Goal: Contribute content: Contribute content

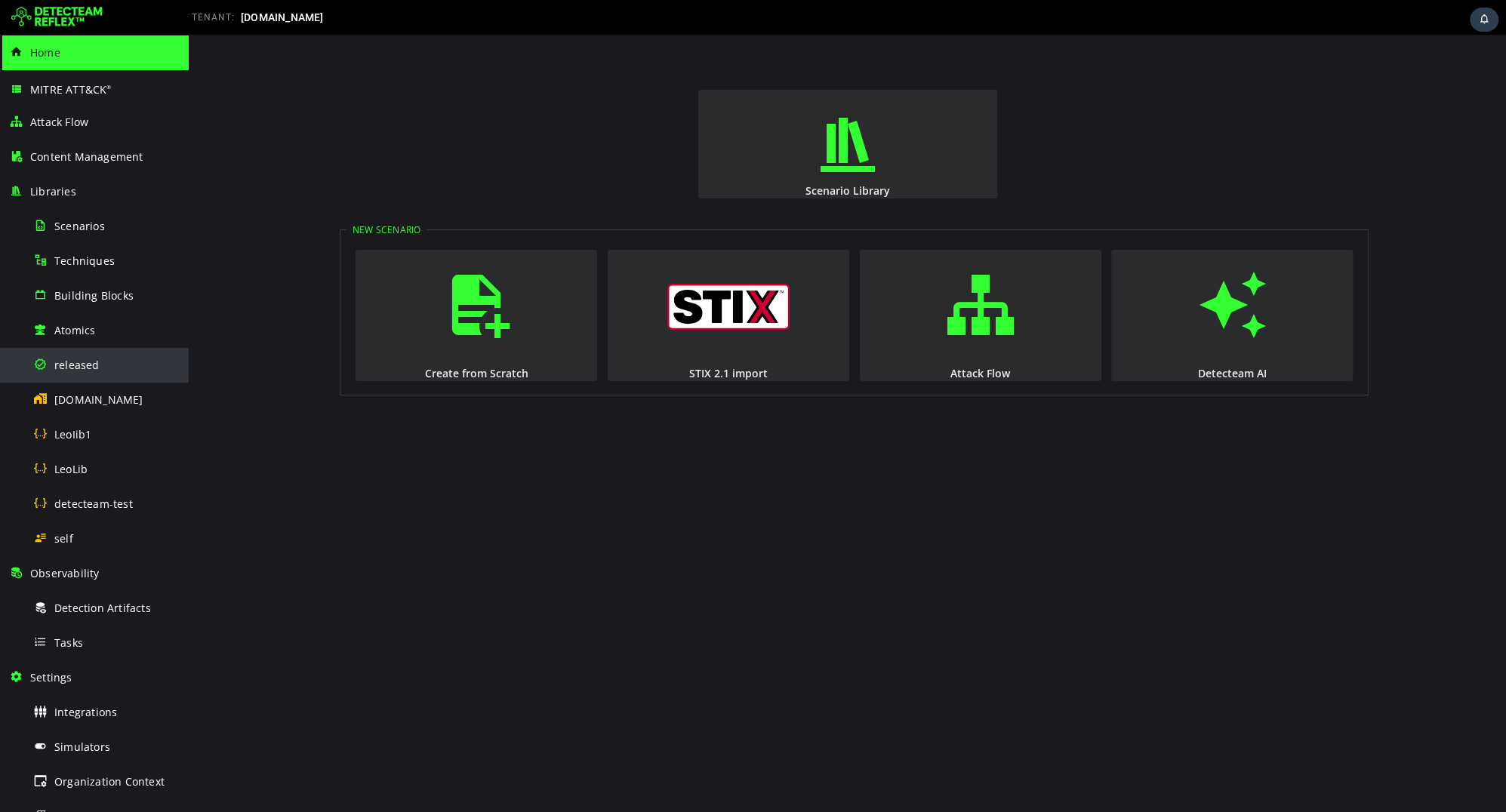
click at [98, 363] on div "released" at bounding box center [107, 364] width 147 height 34
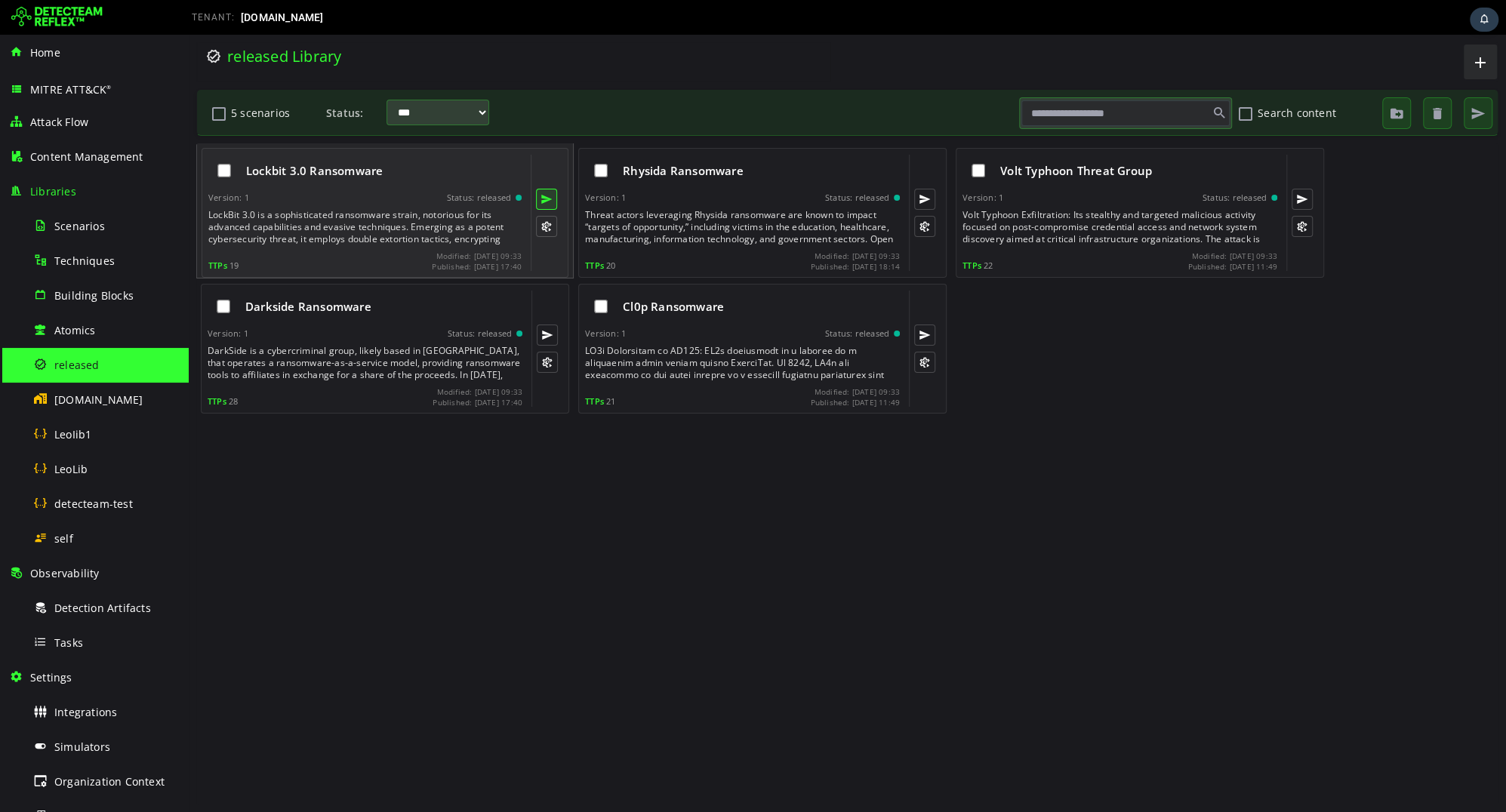
click at [547, 204] on button at bounding box center [546, 198] width 21 height 21
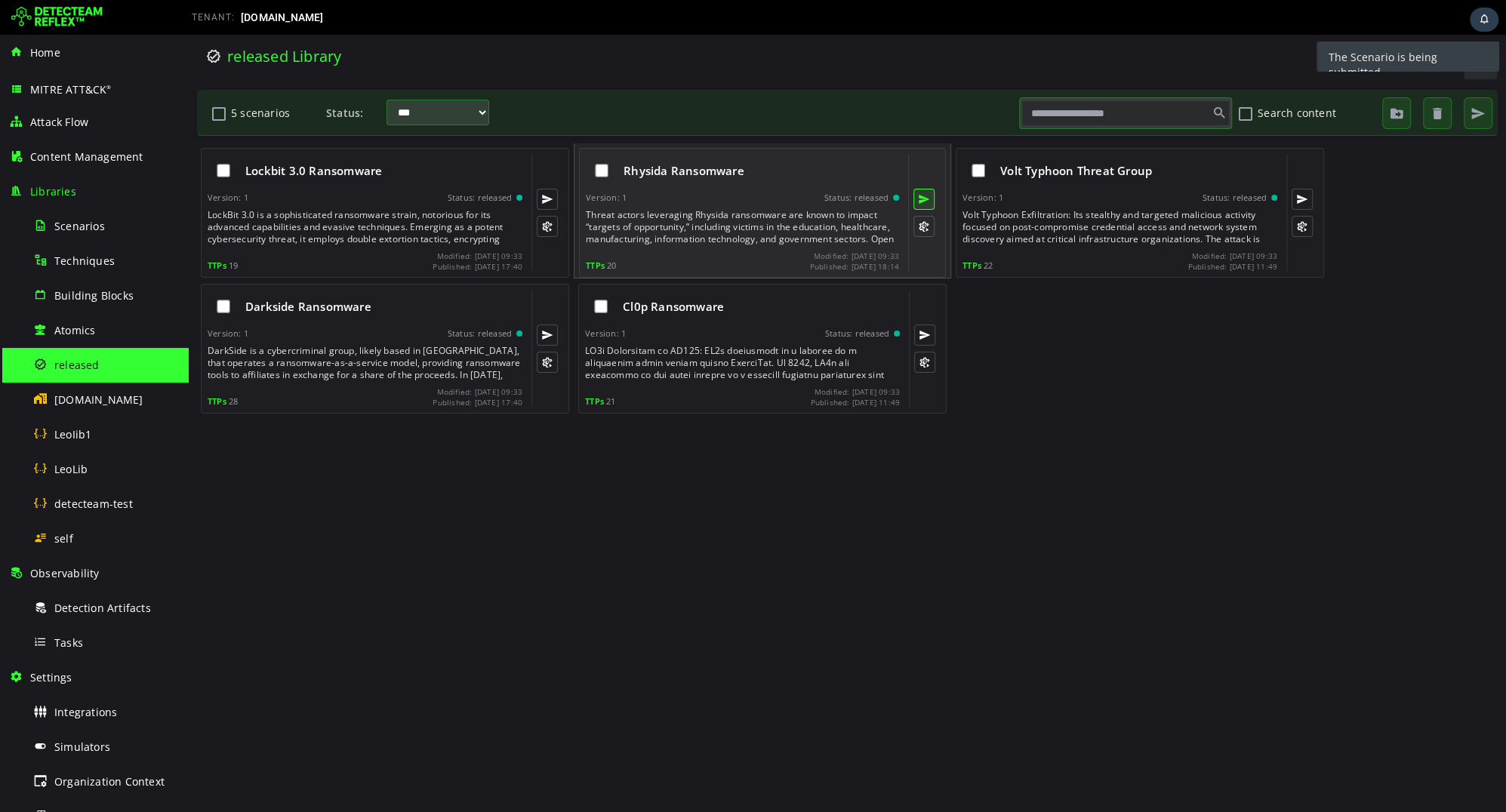
click at [930, 197] on button at bounding box center [924, 198] width 21 height 21
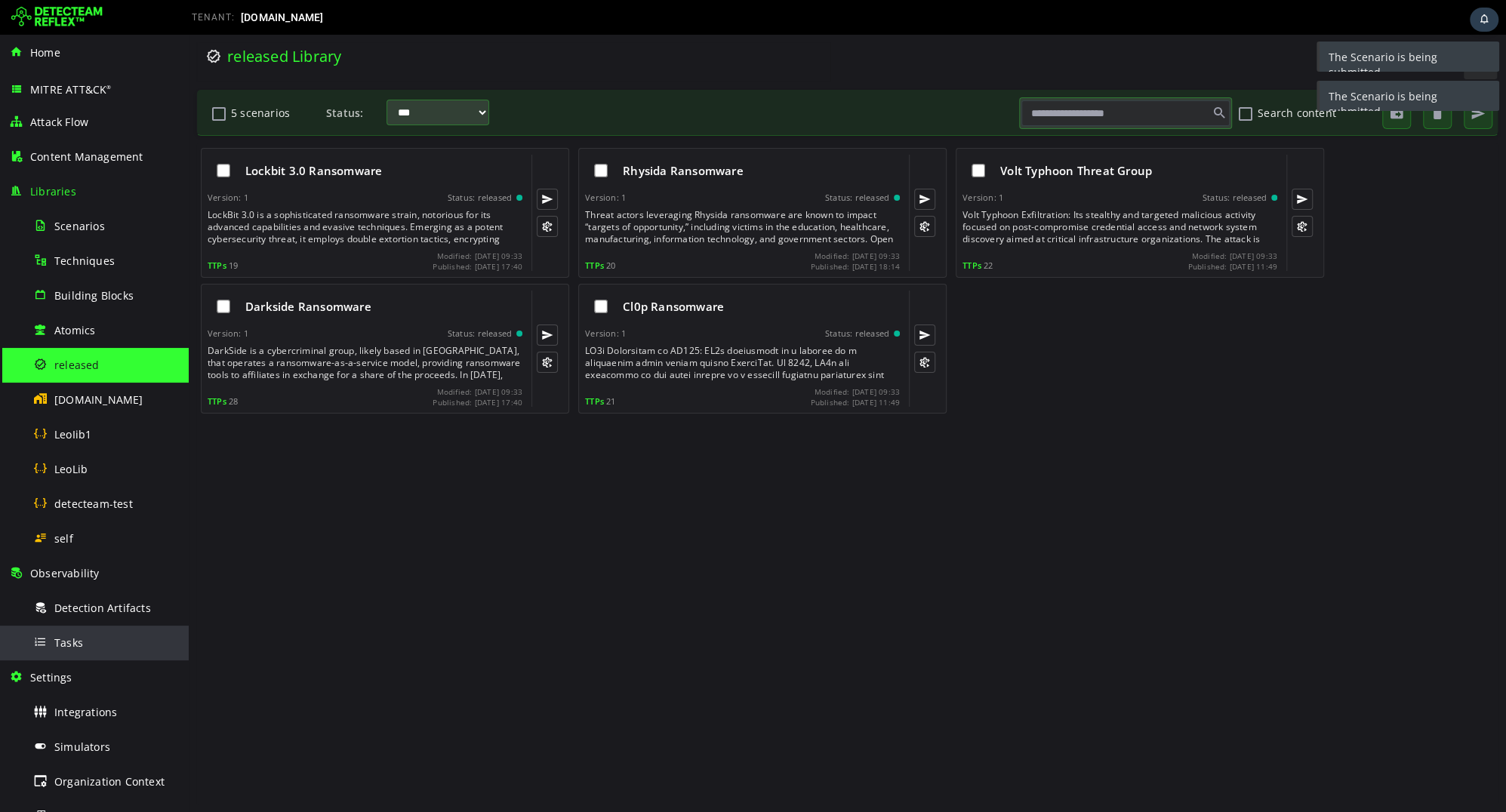
click at [87, 634] on div "Tasks" at bounding box center [107, 642] width 147 height 34
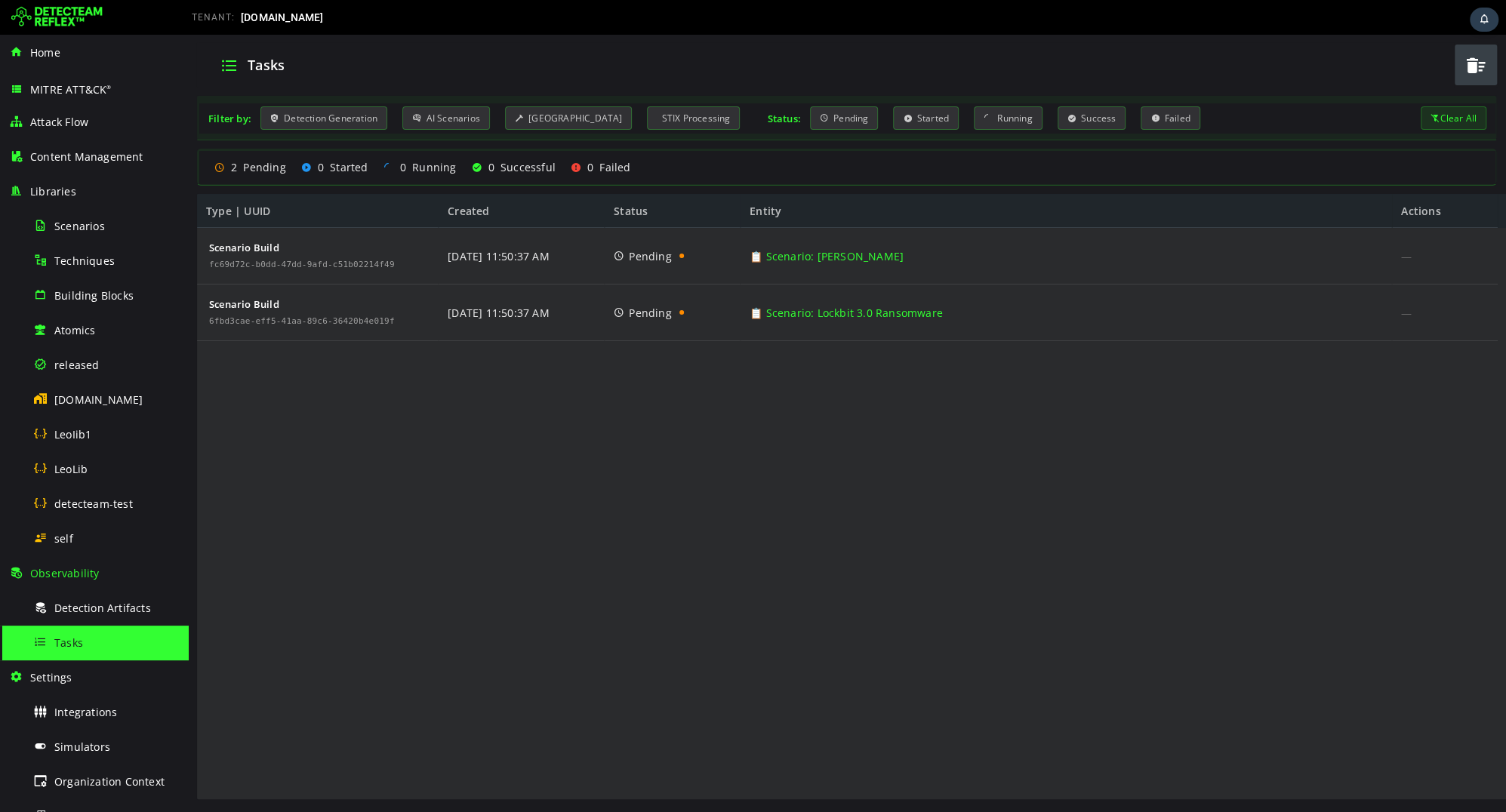
click at [35, 19] on img at bounding box center [57, 18] width 91 height 24
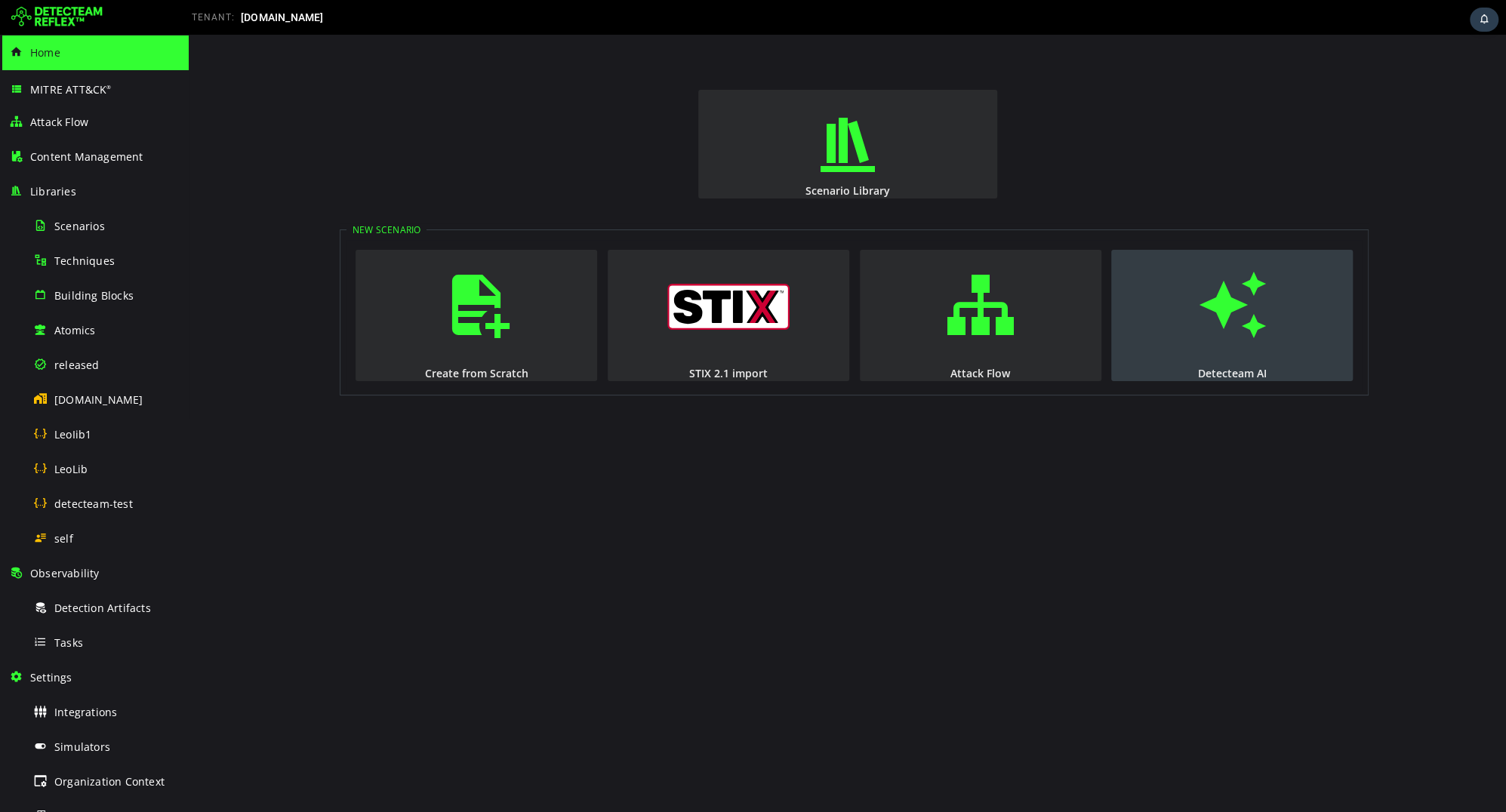
click at [1224, 333] on span "button" at bounding box center [1232, 304] width 15 height 103
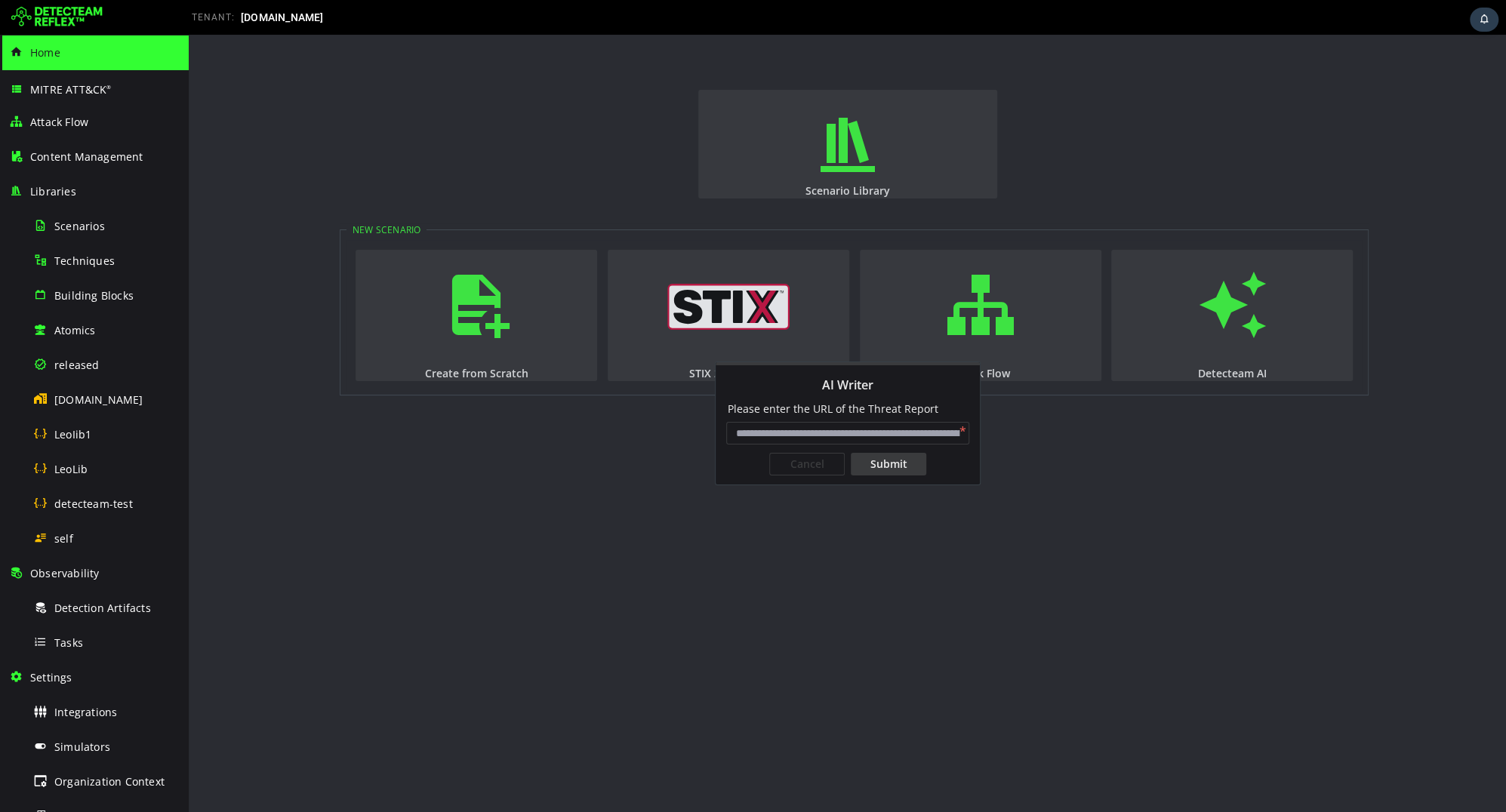
paste input "**********"
type input "**********"
click at [894, 468] on div "Submit" at bounding box center [887, 463] width 75 height 22
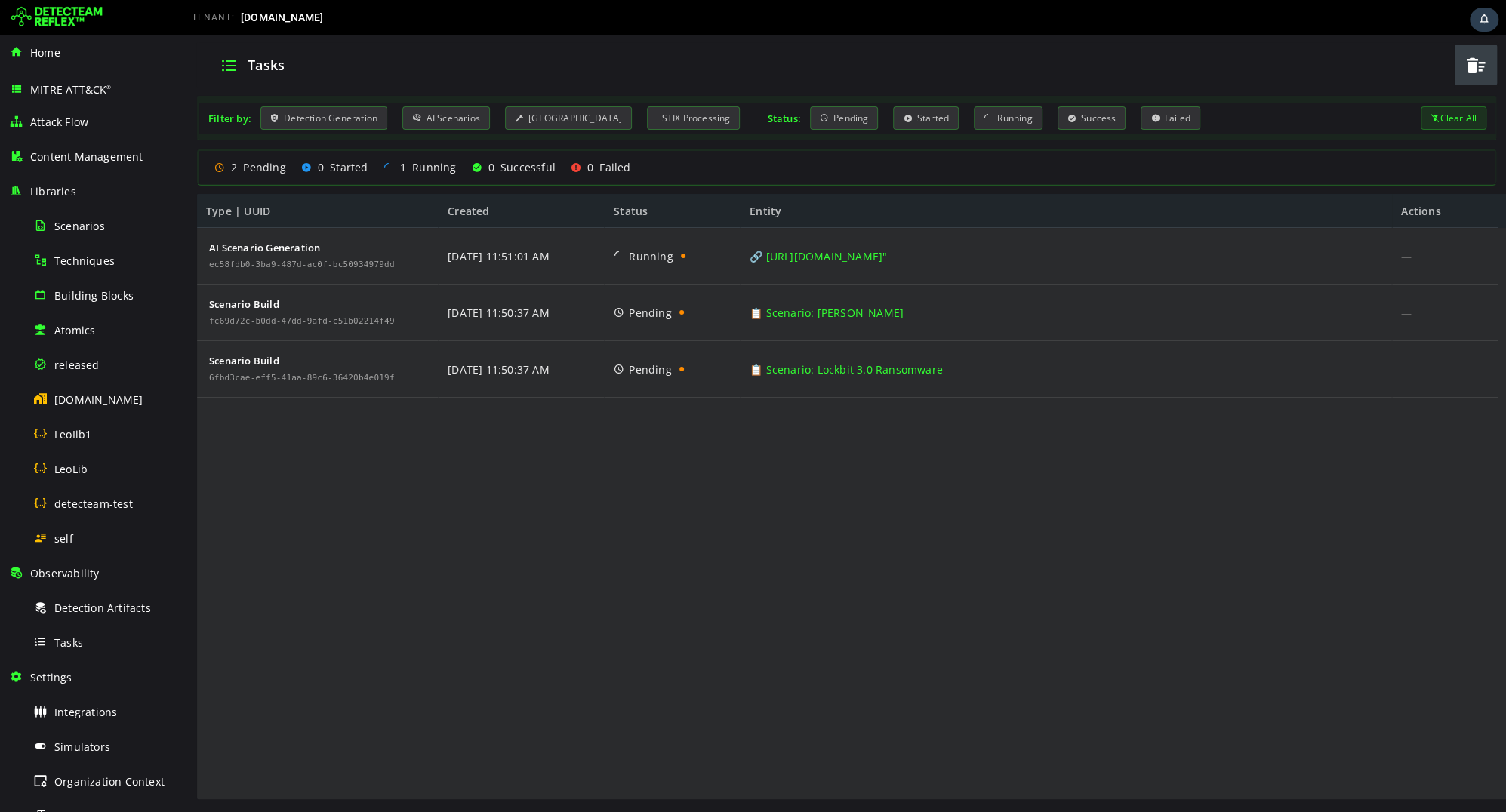
click at [60, 18] on img at bounding box center [57, 18] width 91 height 24
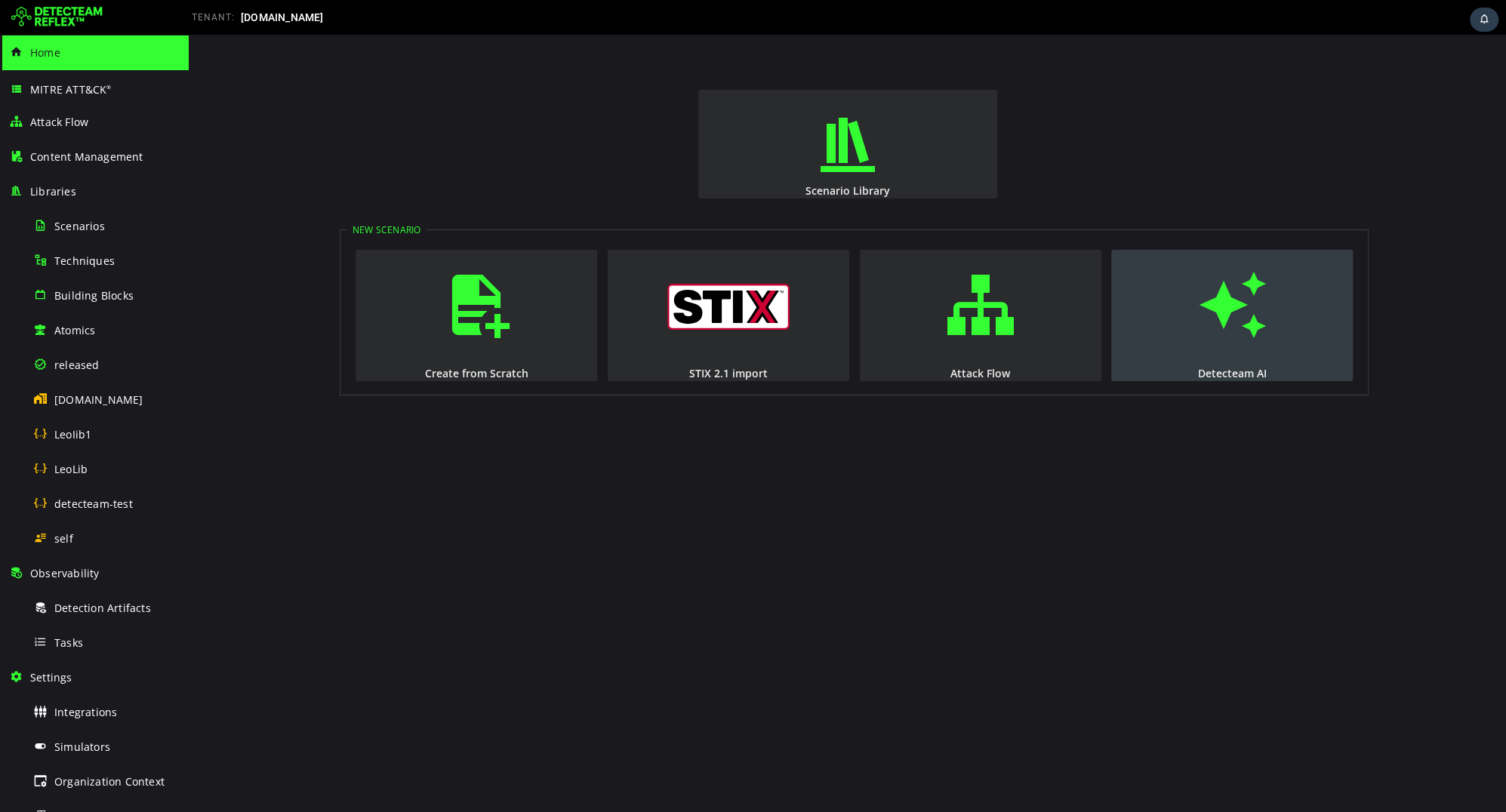
click at [1226, 295] on span "button" at bounding box center [1232, 304] width 15 height 103
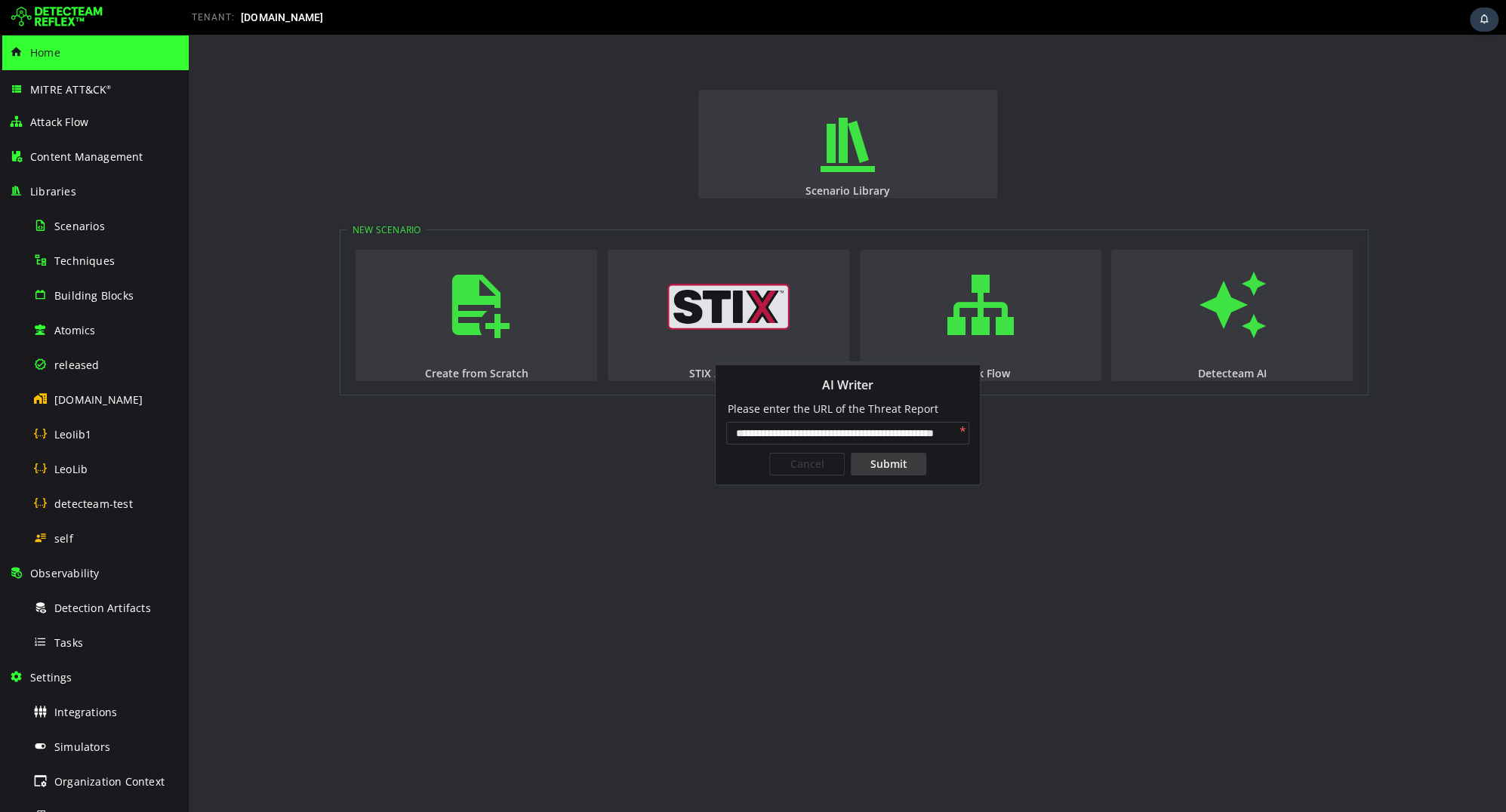
scroll to position [0, 51]
type input "**********"
click at [880, 467] on div "Submit" at bounding box center [887, 463] width 75 height 22
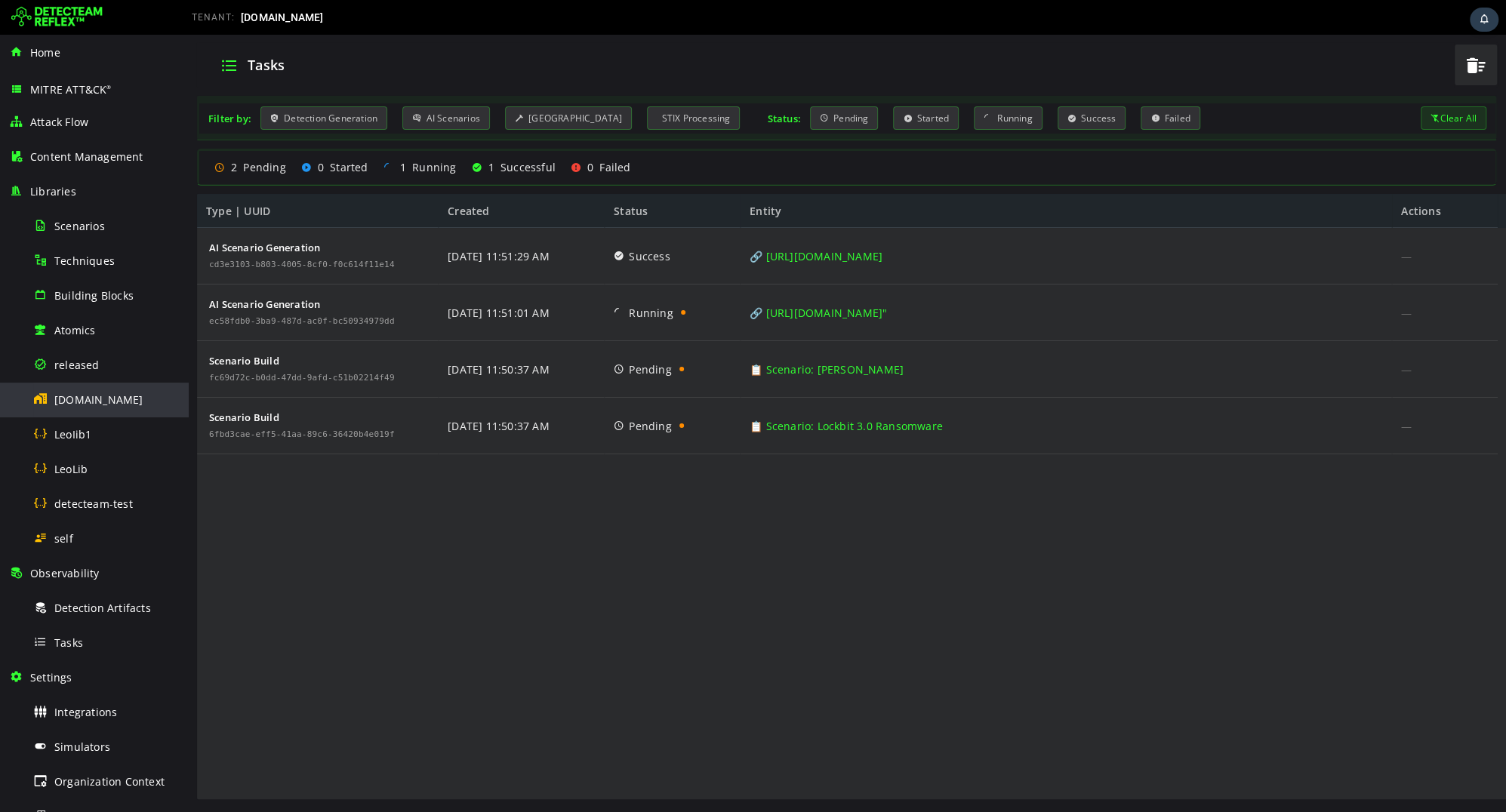
click at [101, 400] on span "[DOMAIN_NAME]" at bounding box center [99, 399] width 89 height 14
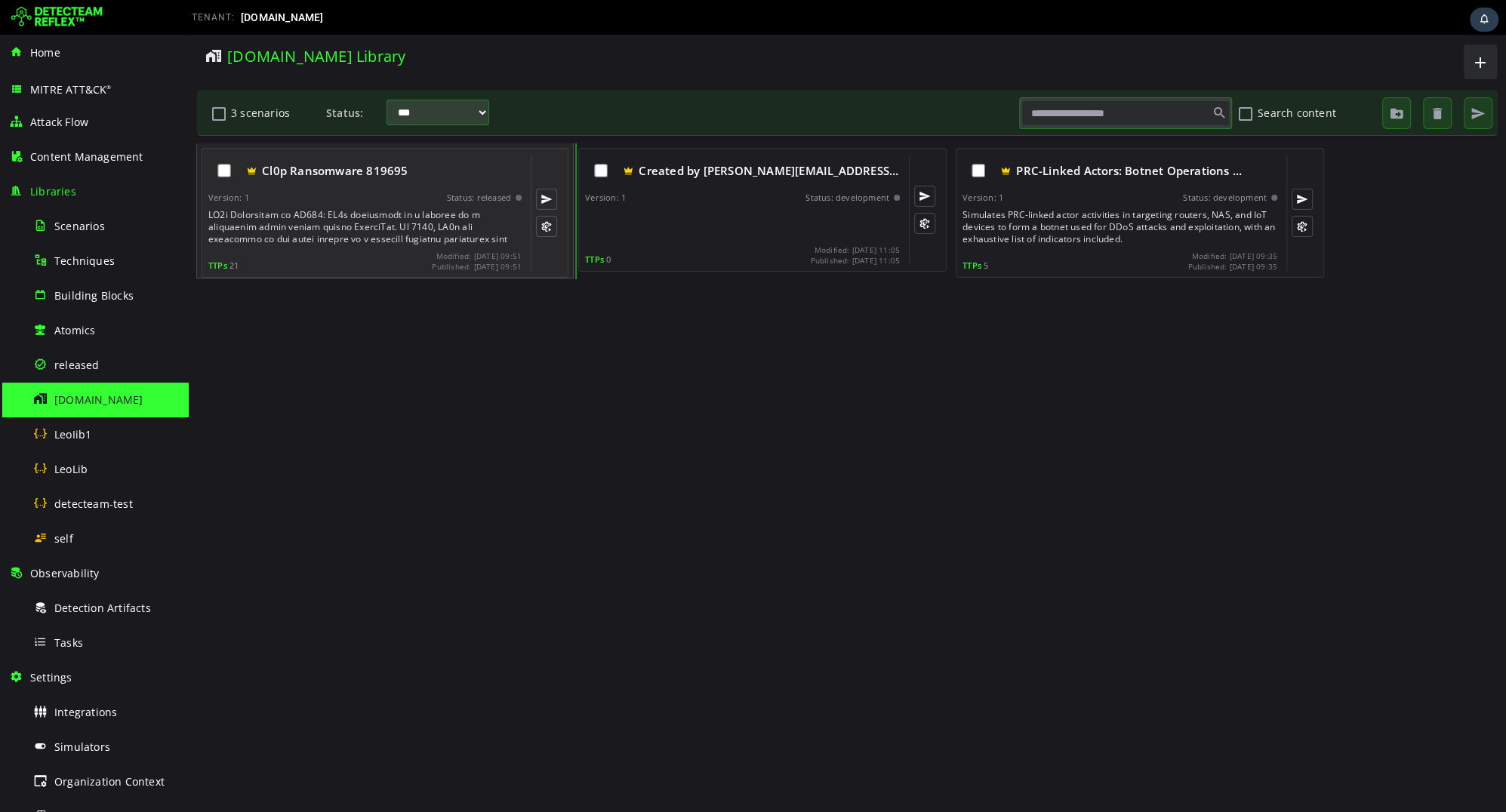
click at [279, 247] on div "Cl0p Ransomware 819695 Version: 1 Status: released TTPs 21 Modified: 2025-09-21…" at bounding box center [365, 212] width 313 height 116
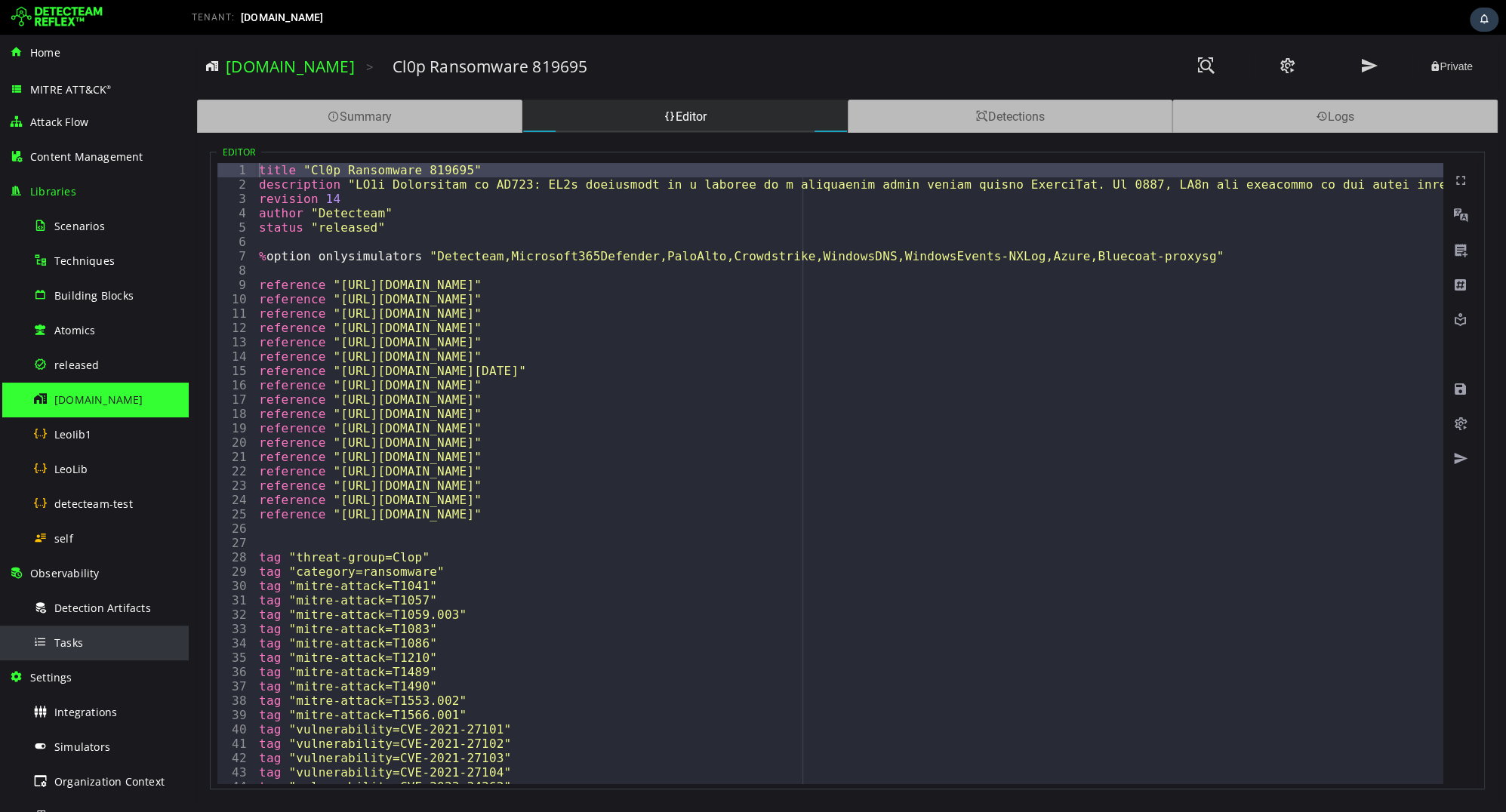
click at [78, 639] on span "Tasks" at bounding box center [69, 641] width 29 height 14
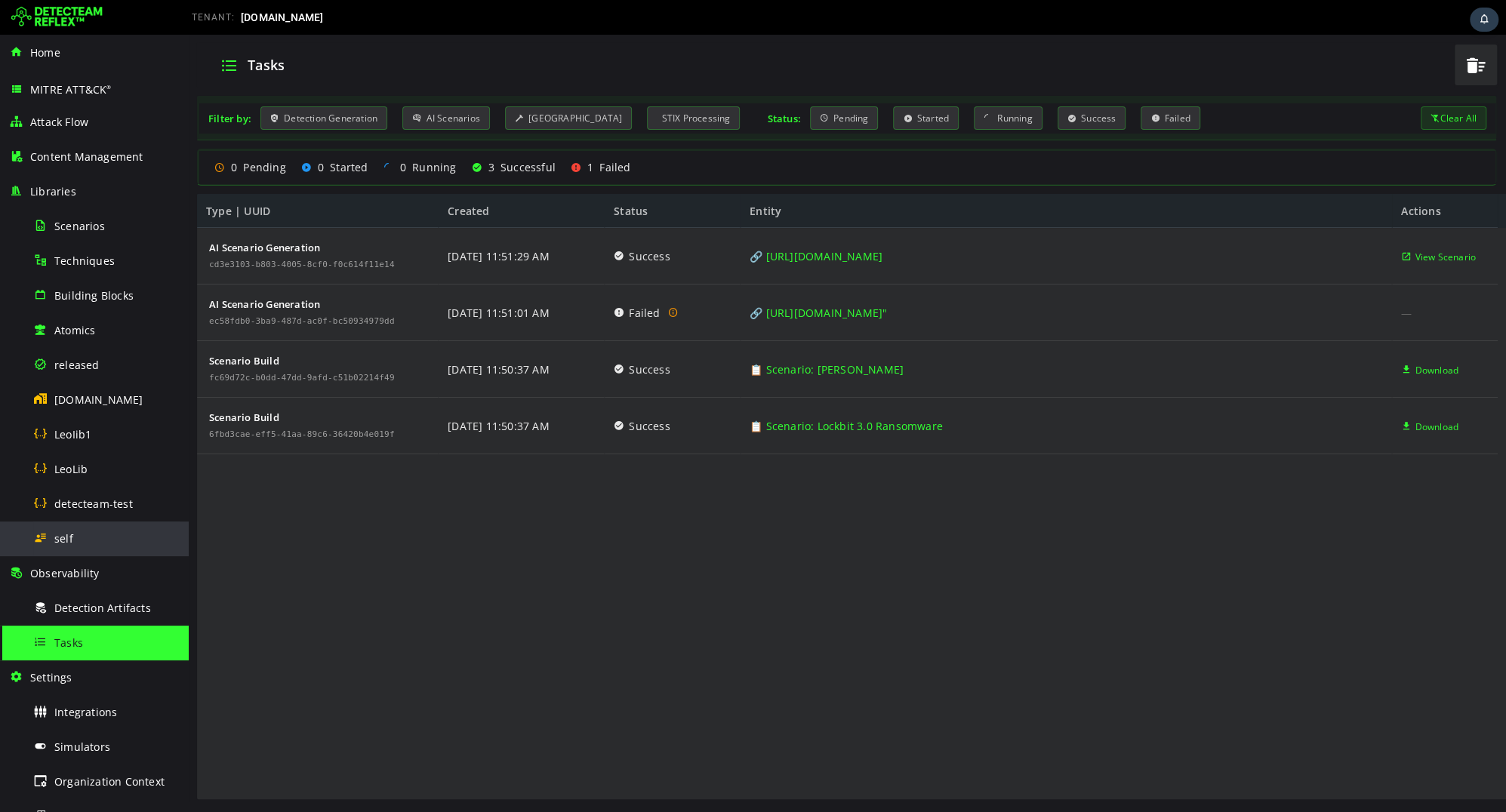
click at [90, 531] on div "self" at bounding box center [107, 538] width 147 height 34
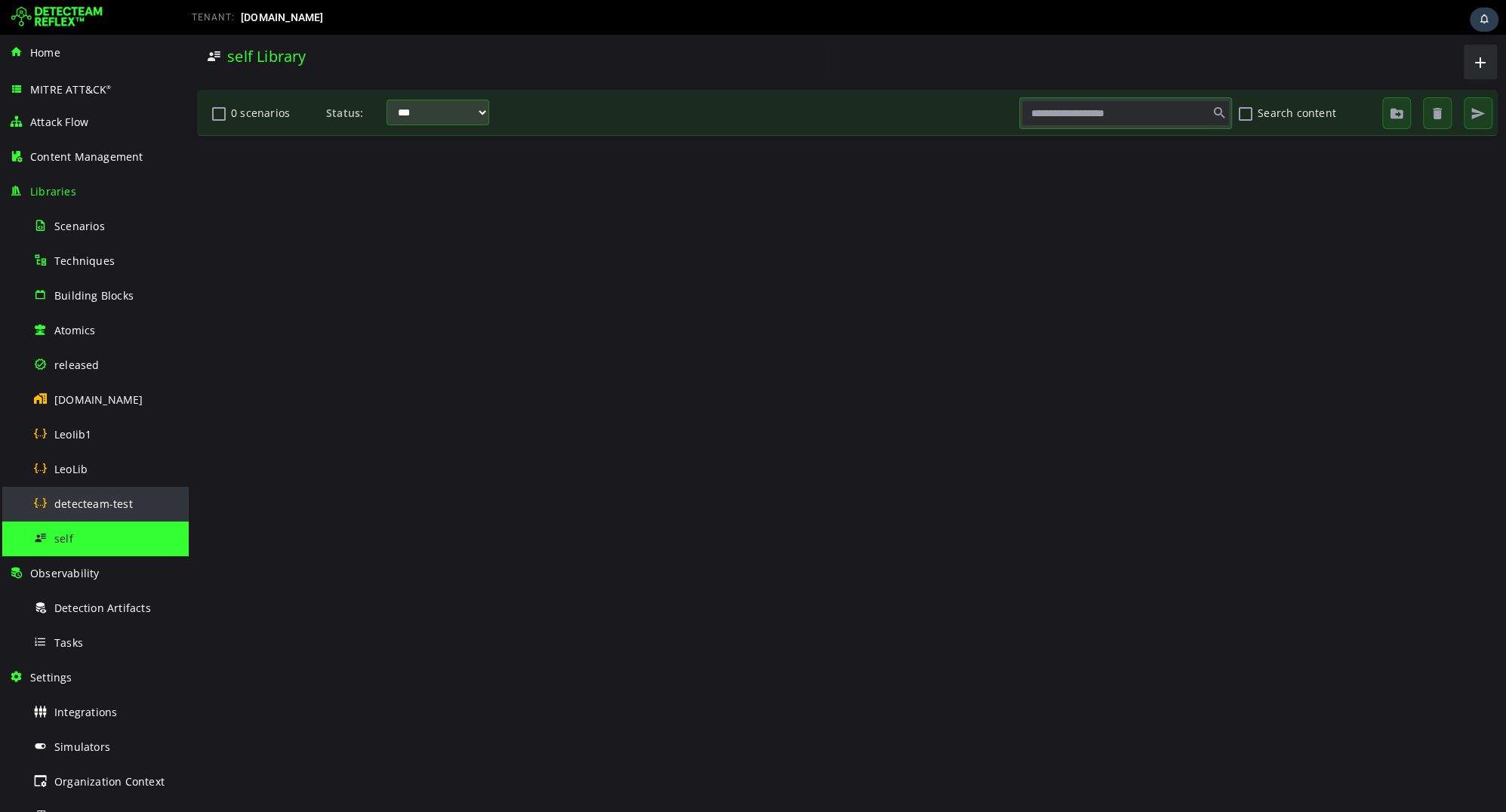
click at [86, 496] on span "detecteam-test" at bounding box center [94, 502] width 79 height 14
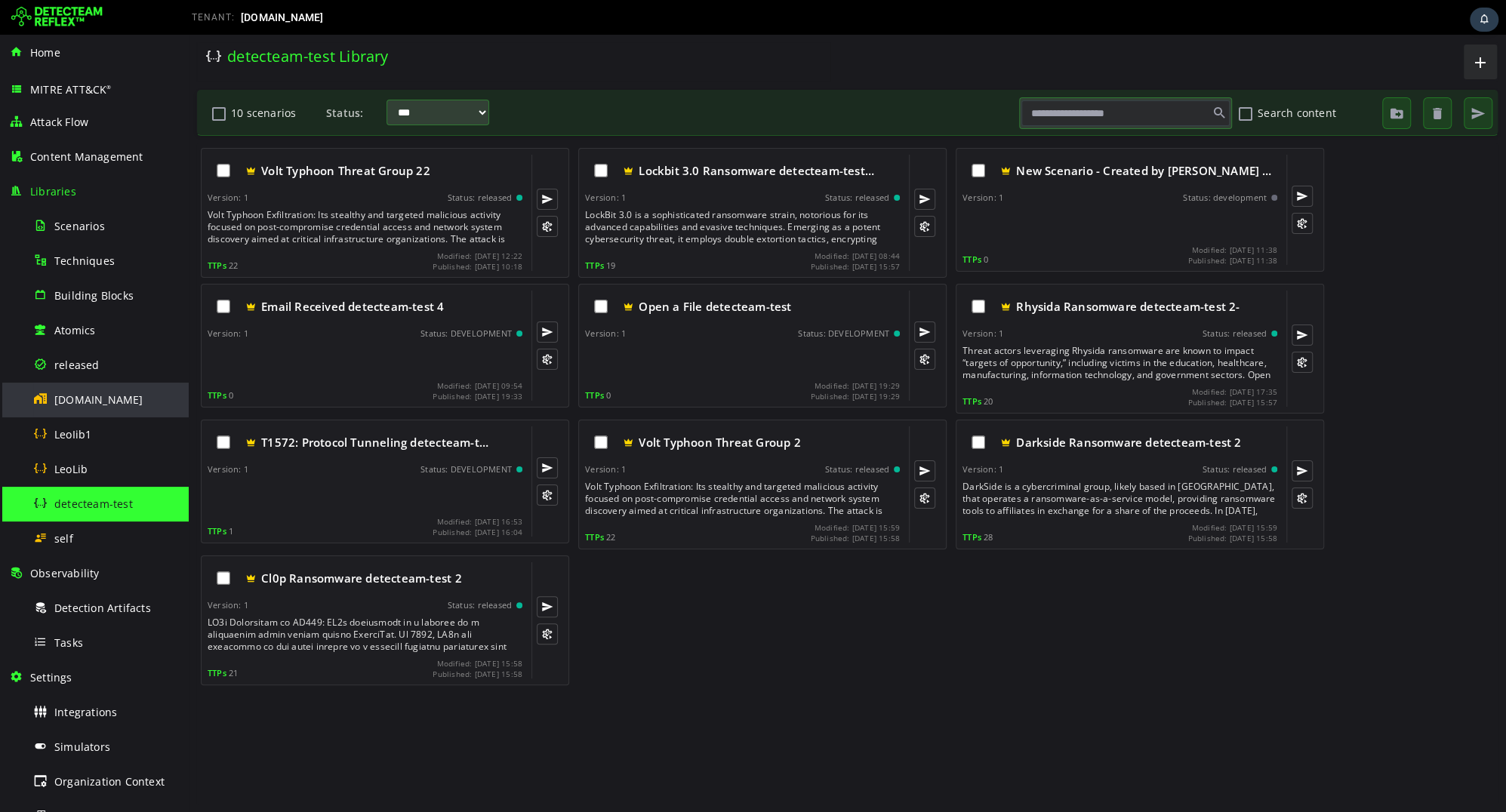
click at [77, 411] on div "[DOMAIN_NAME]" at bounding box center [107, 400] width 147 height 34
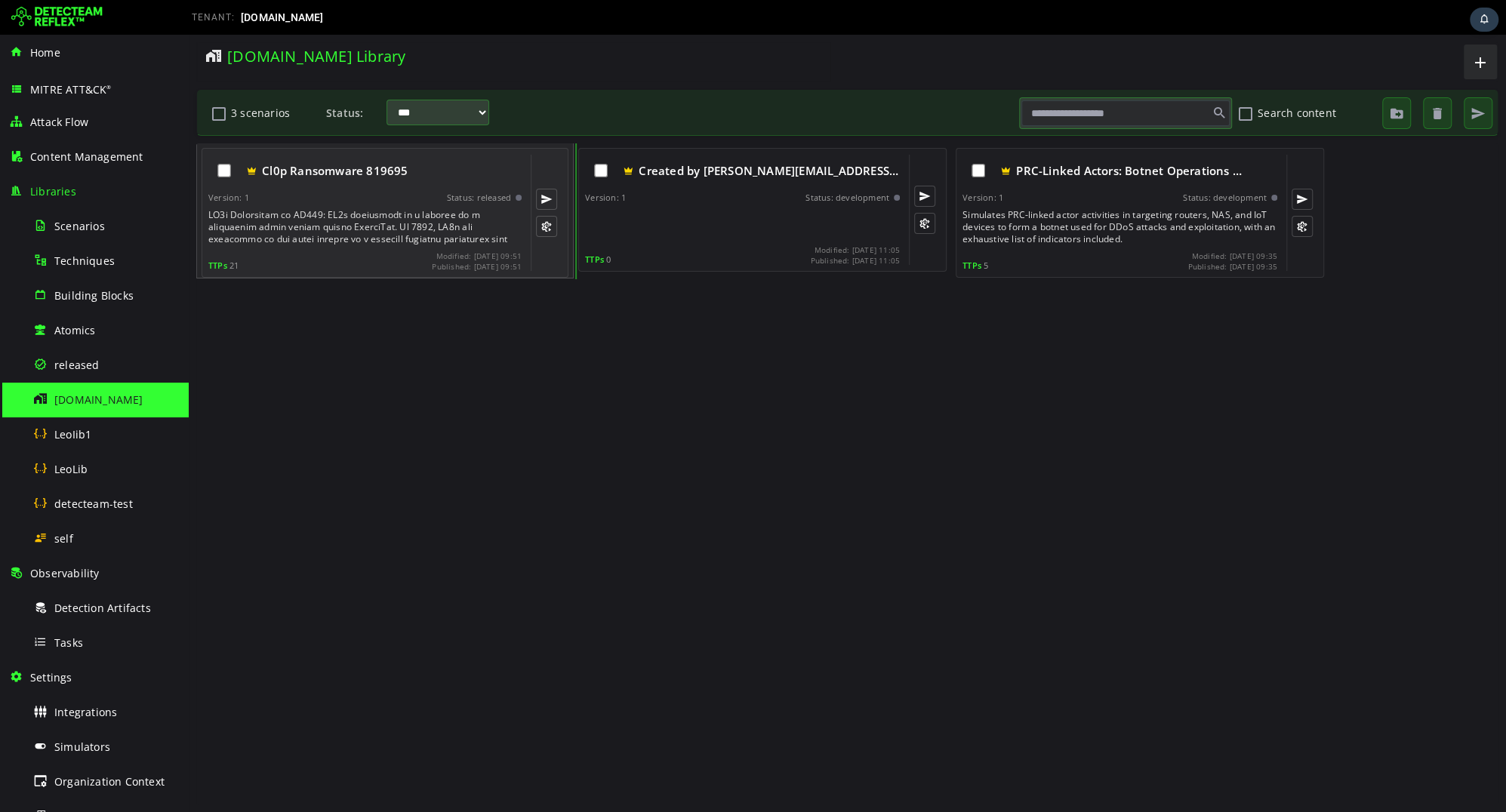
click at [315, 229] on div at bounding box center [366, 226] width 316 height 36
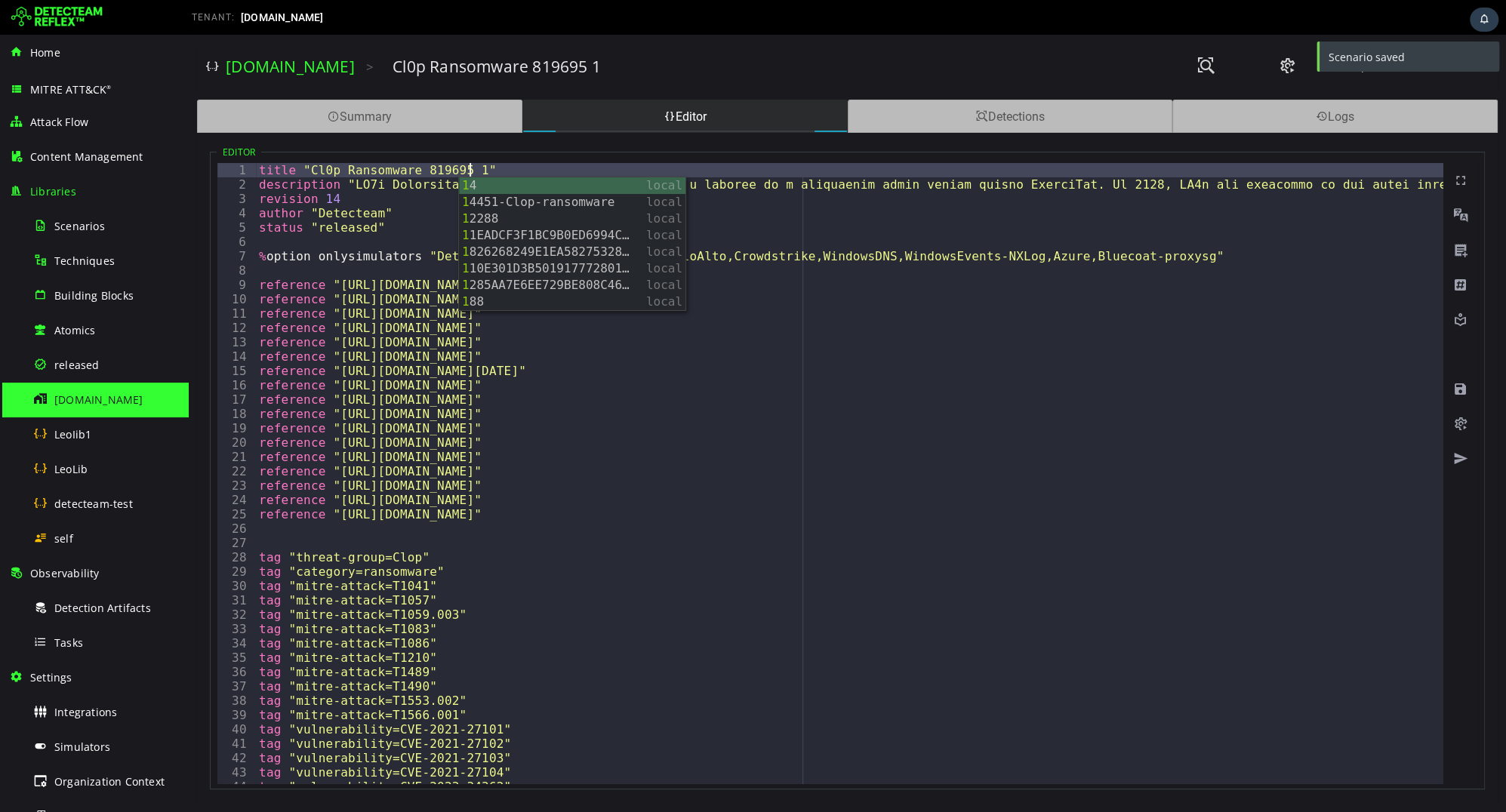
type textarea "**********"
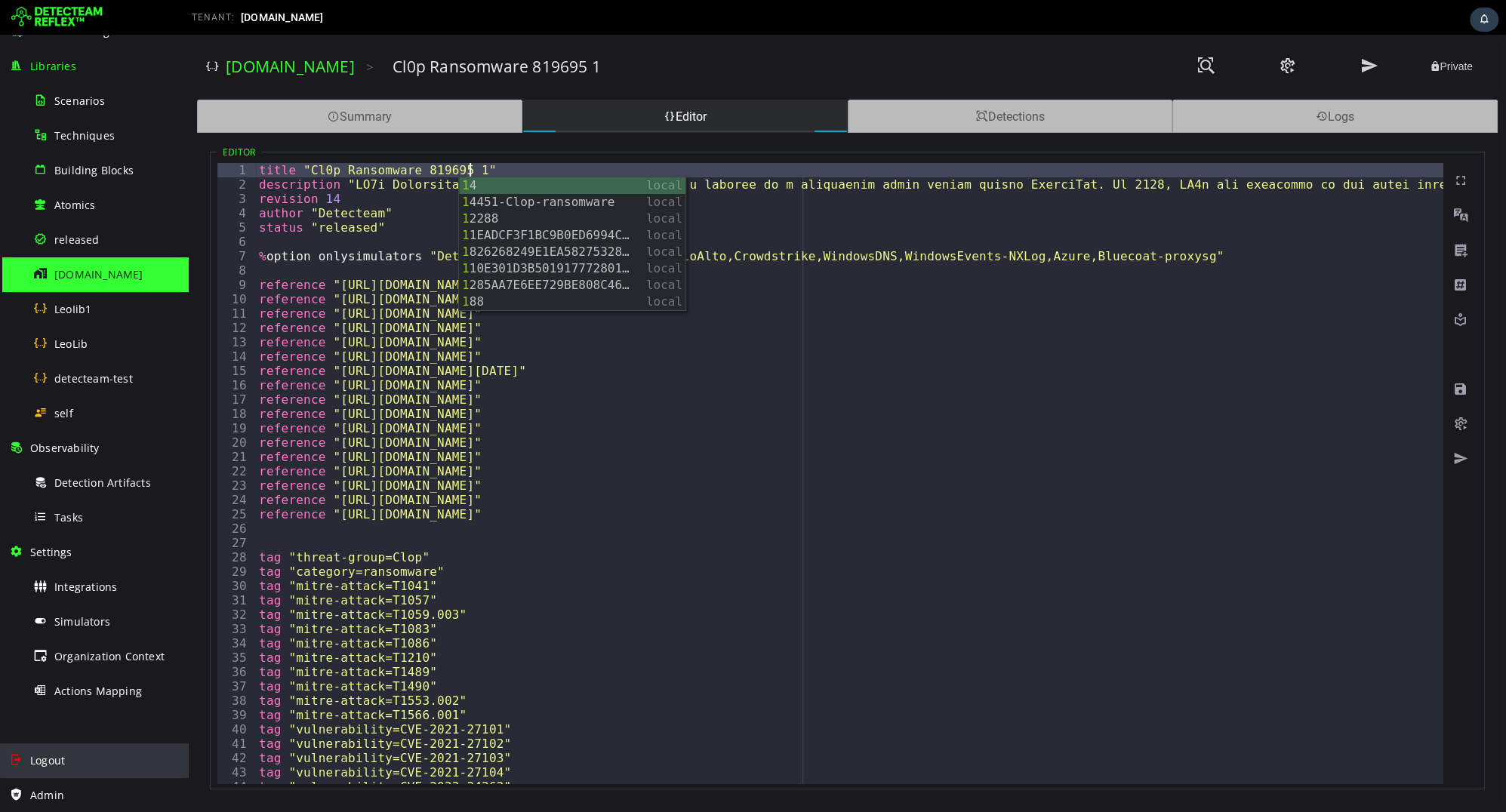
click at [58, 755] on span "Logout" at bounding box center [47, 759] width 34 height 14
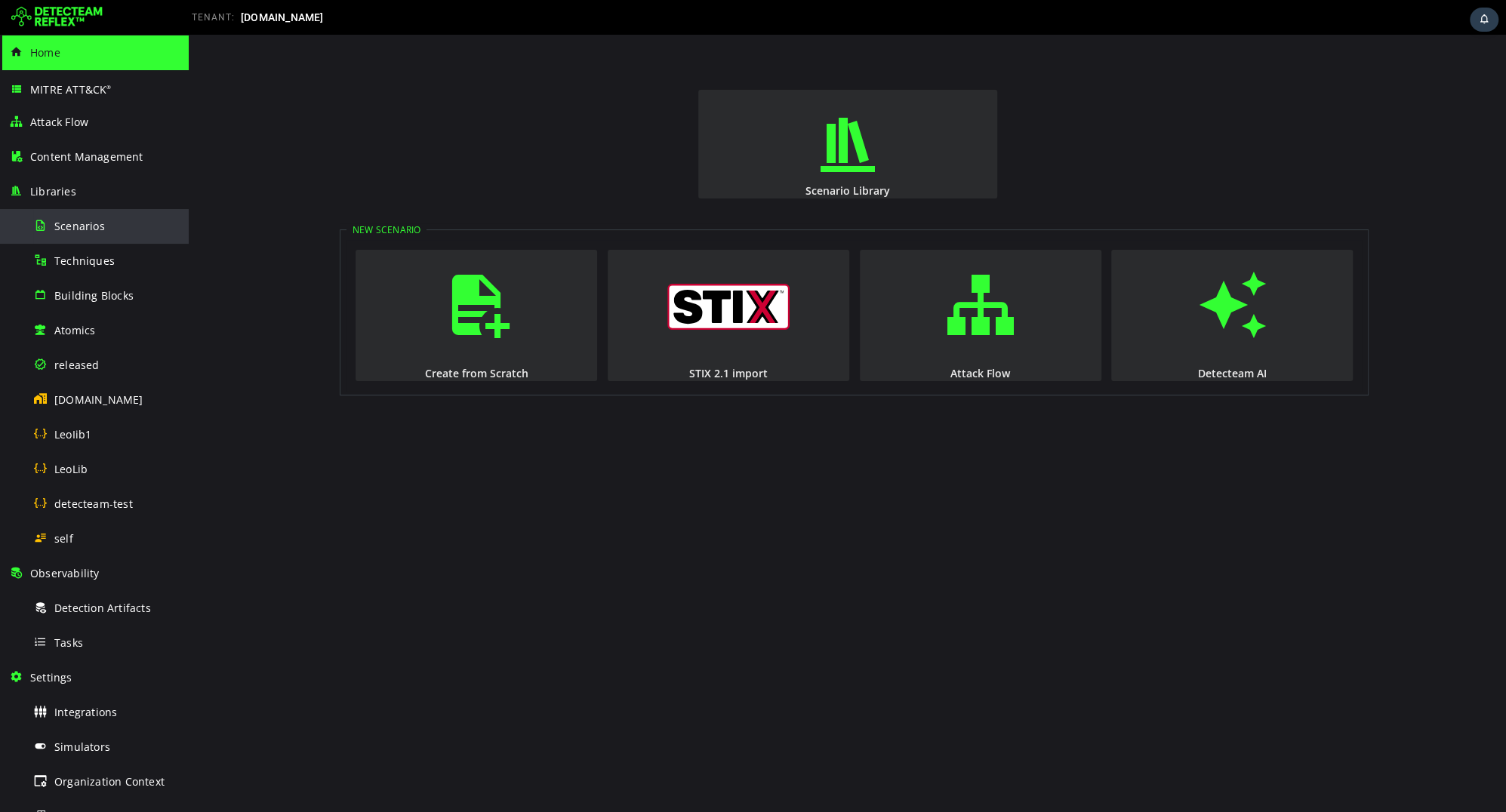
click at [95, 236] on div "Scenarios" at bounding box center [107, 225] width 147 height 34
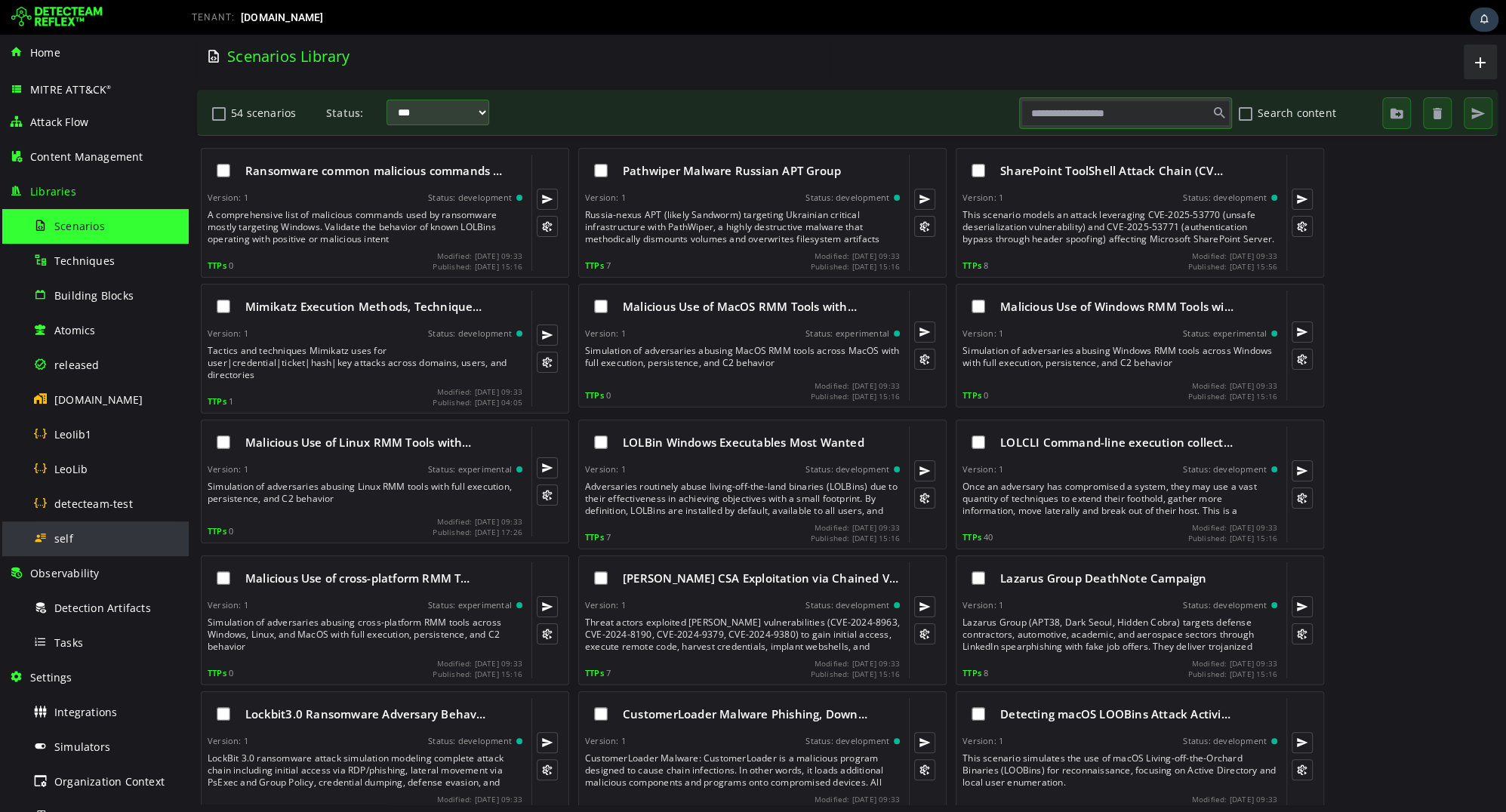
click at [63, 531] on span "self" at bounding box center [64, 538] width 19 height 14
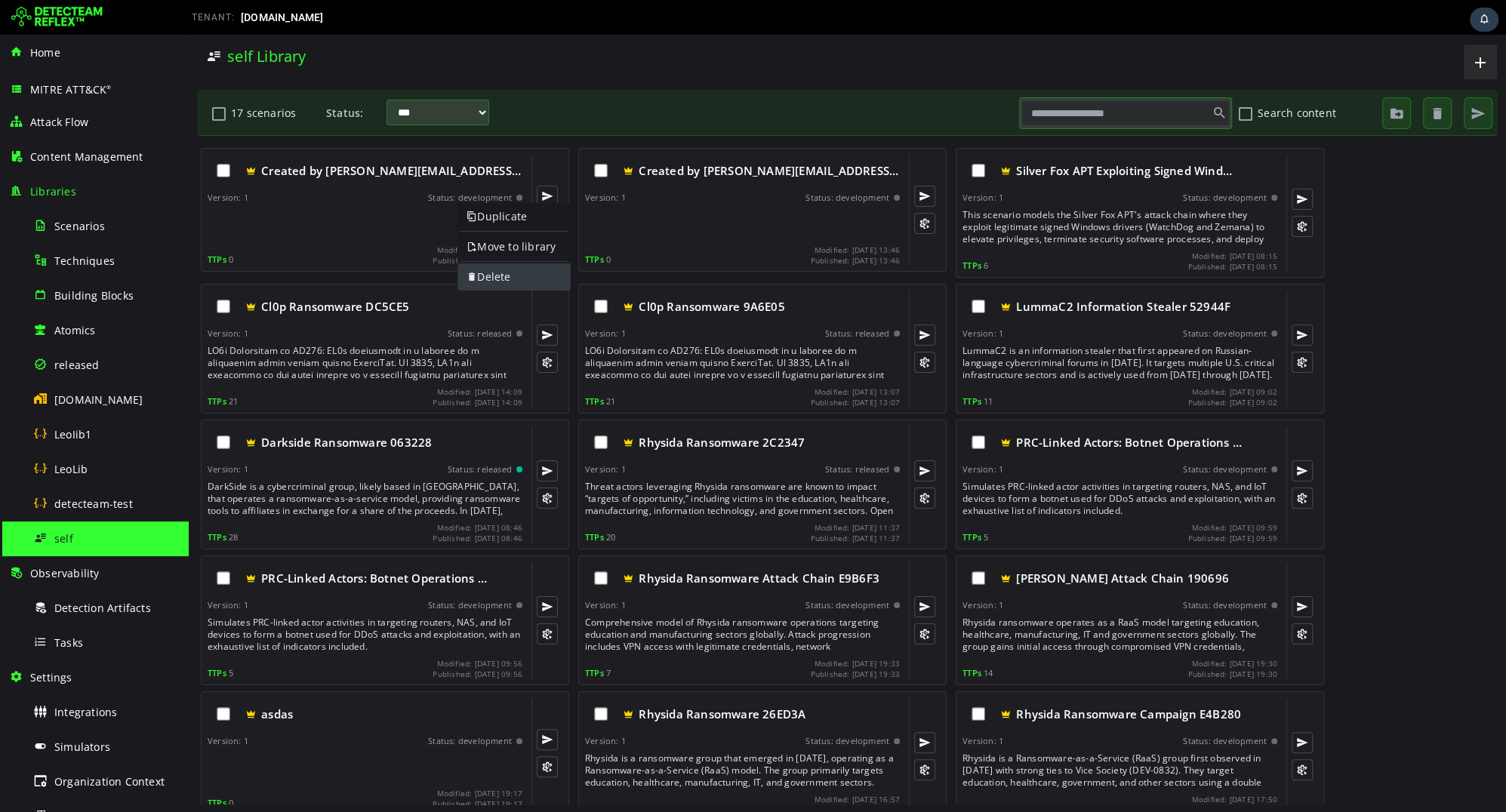
click at [474, 270] on span at bounding box center [471, 276] width 10 height 14
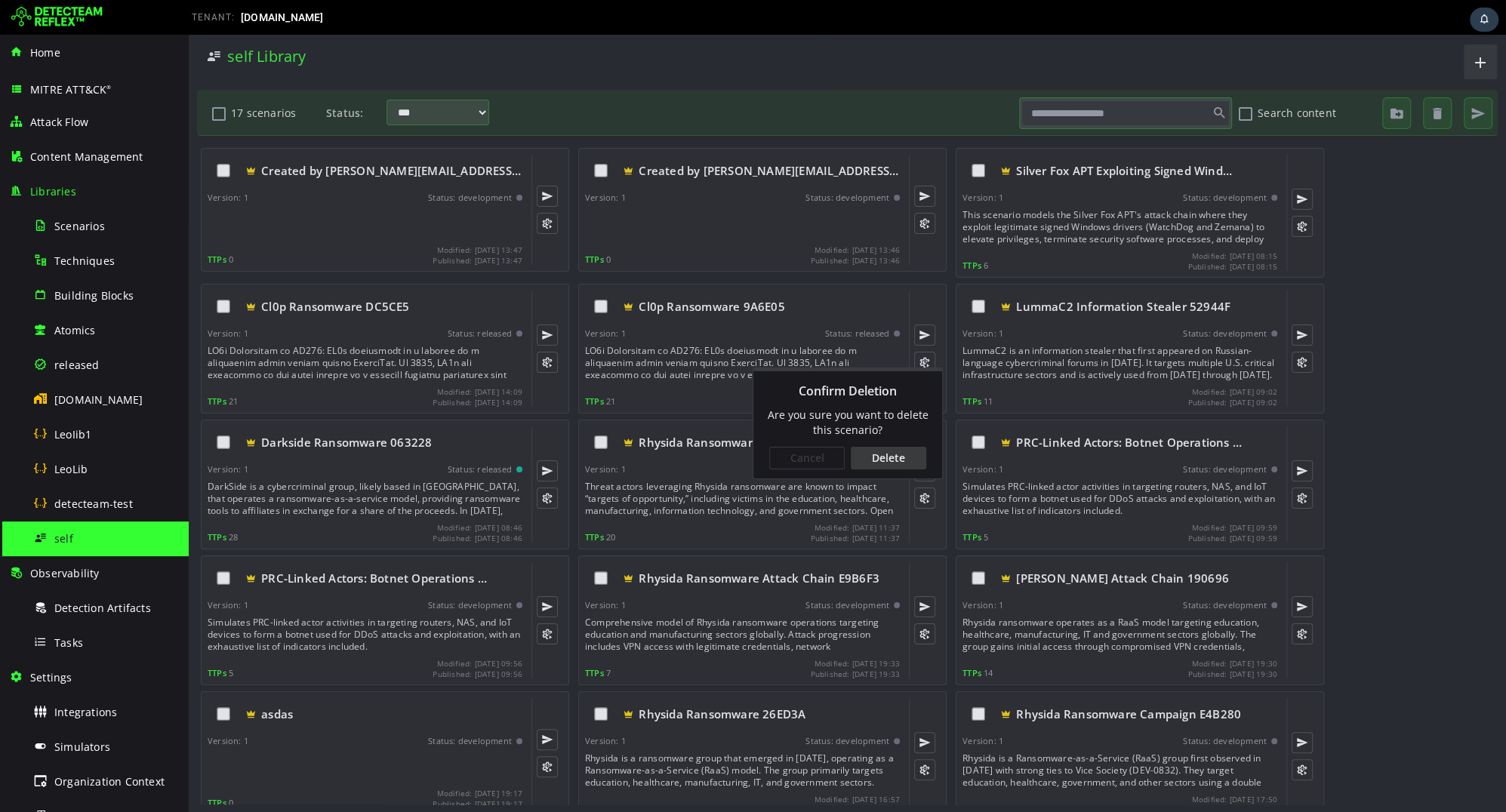
click at [867, 461] on div "Delete" at bounding box center [887, 458] width 75 height 22
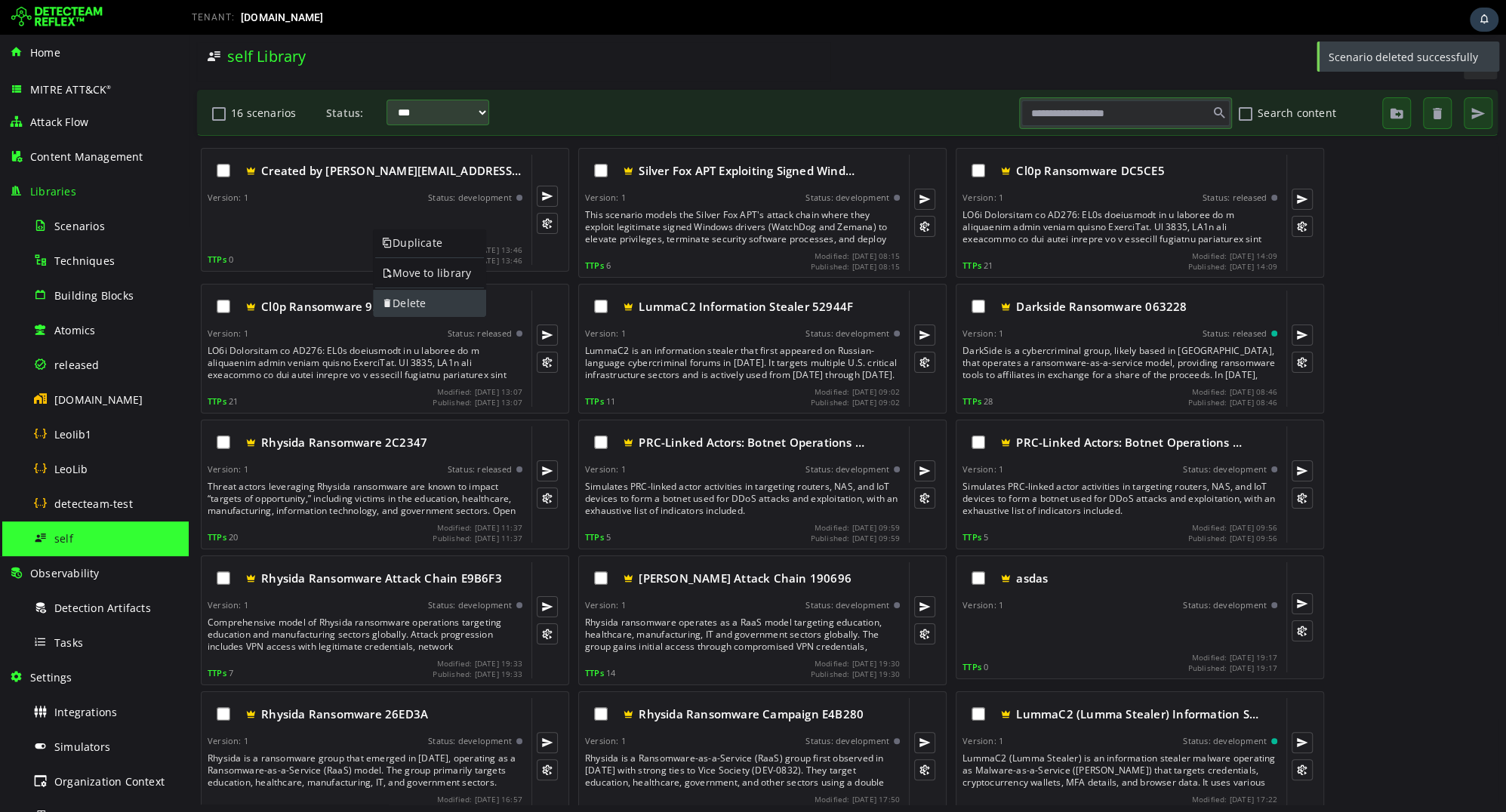
click at [399, 300] on link "Delete" at bounding box center [429, 302] width 113 height 27
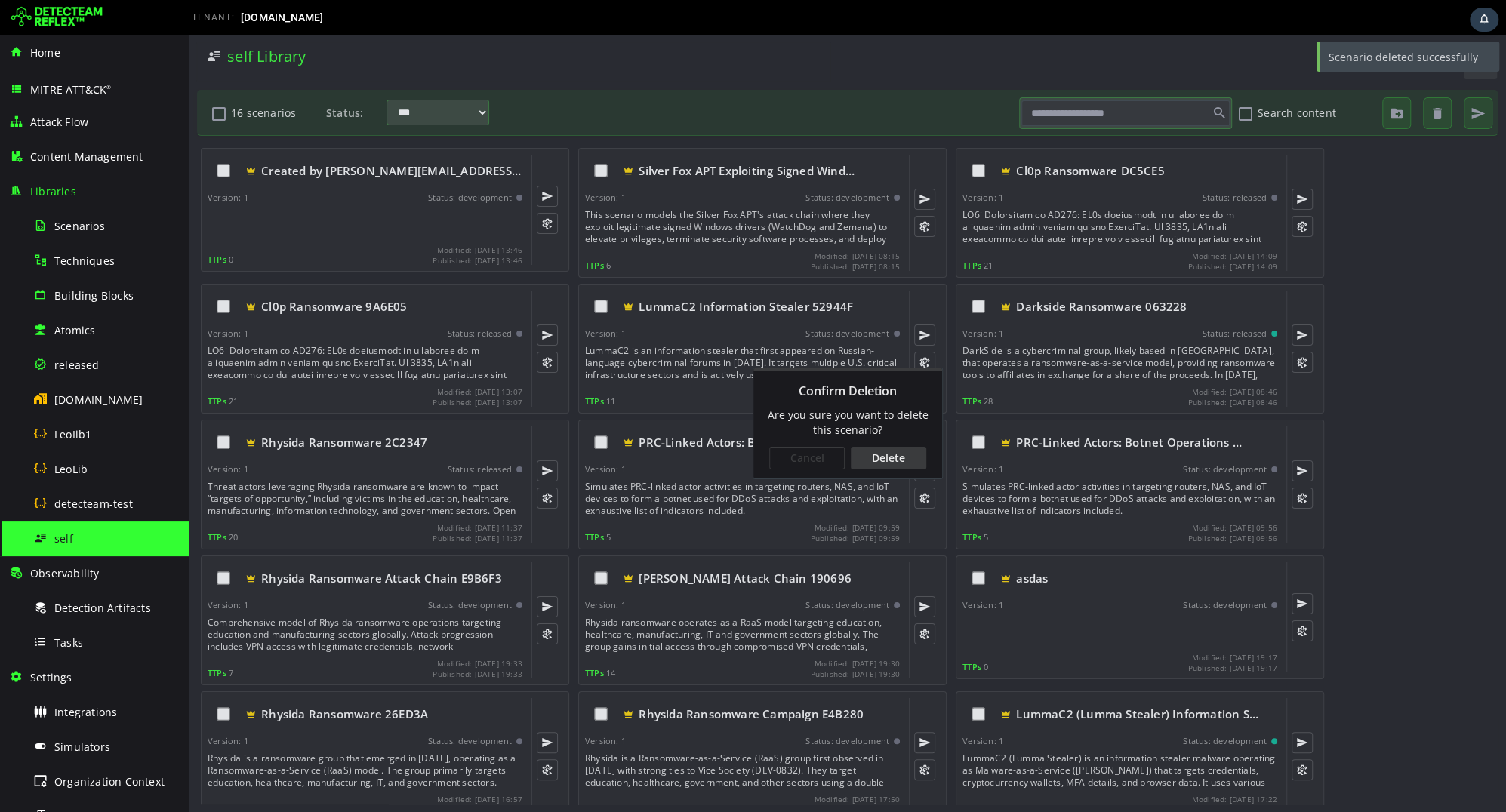
click at [884, 461] on div "Delete" at bounding box center [887, 458] width 75 height 22
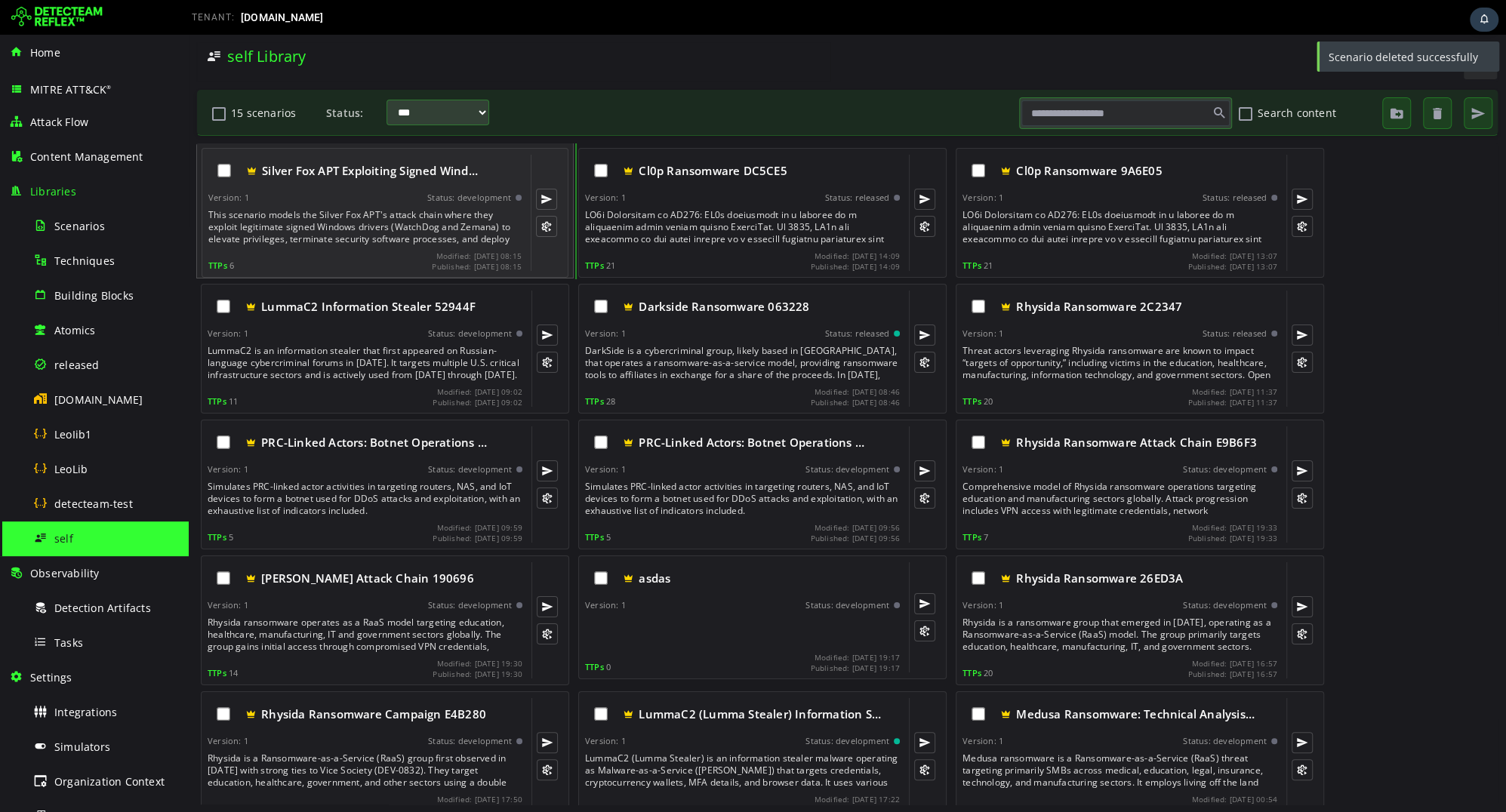
click at [436, 215] on div "This scenario models the Silver Fox APT's attack chain where they exploit legit…" at bounding box center [366, 226] width 316 height 36
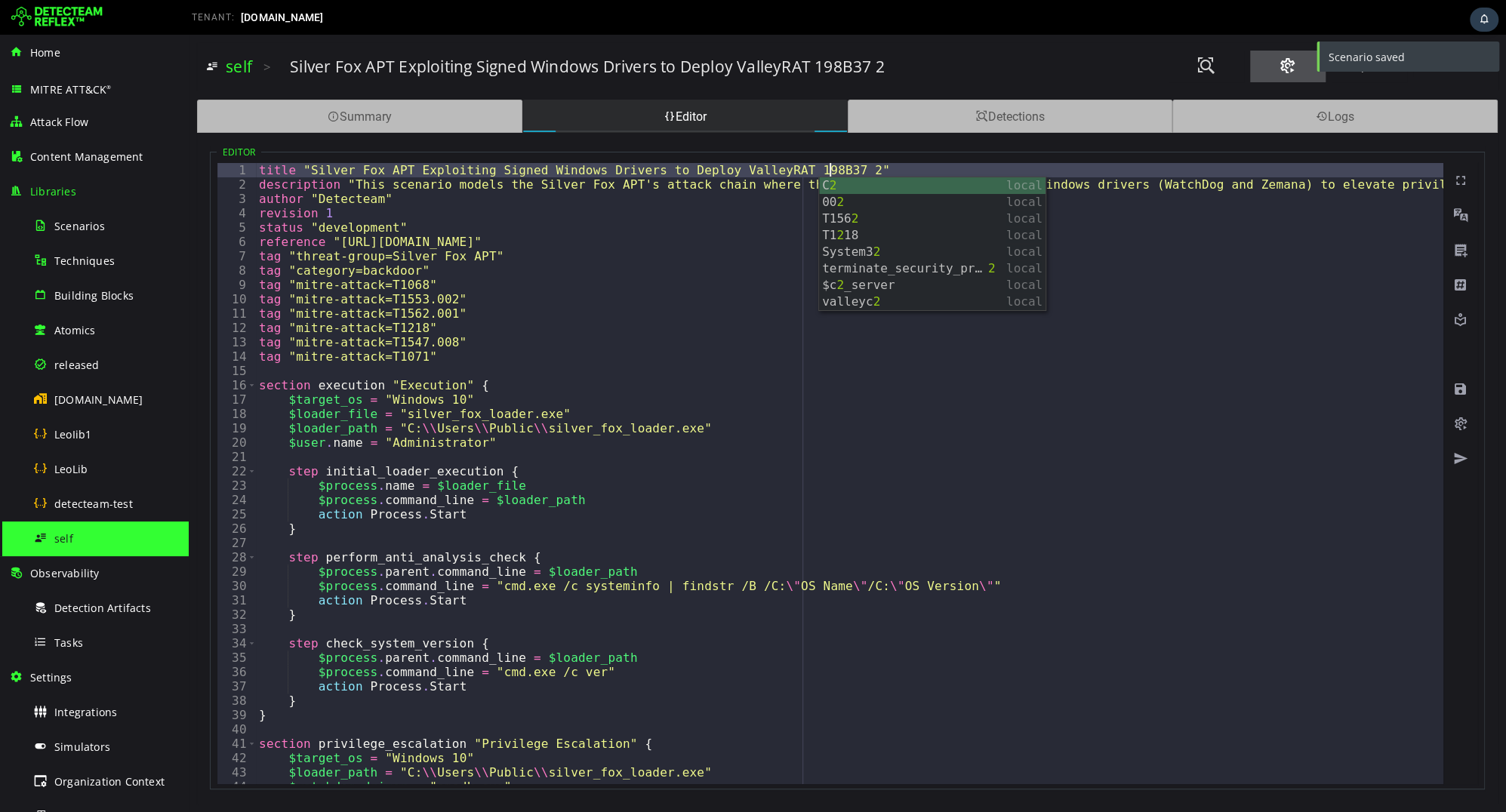
type textarea "**********"
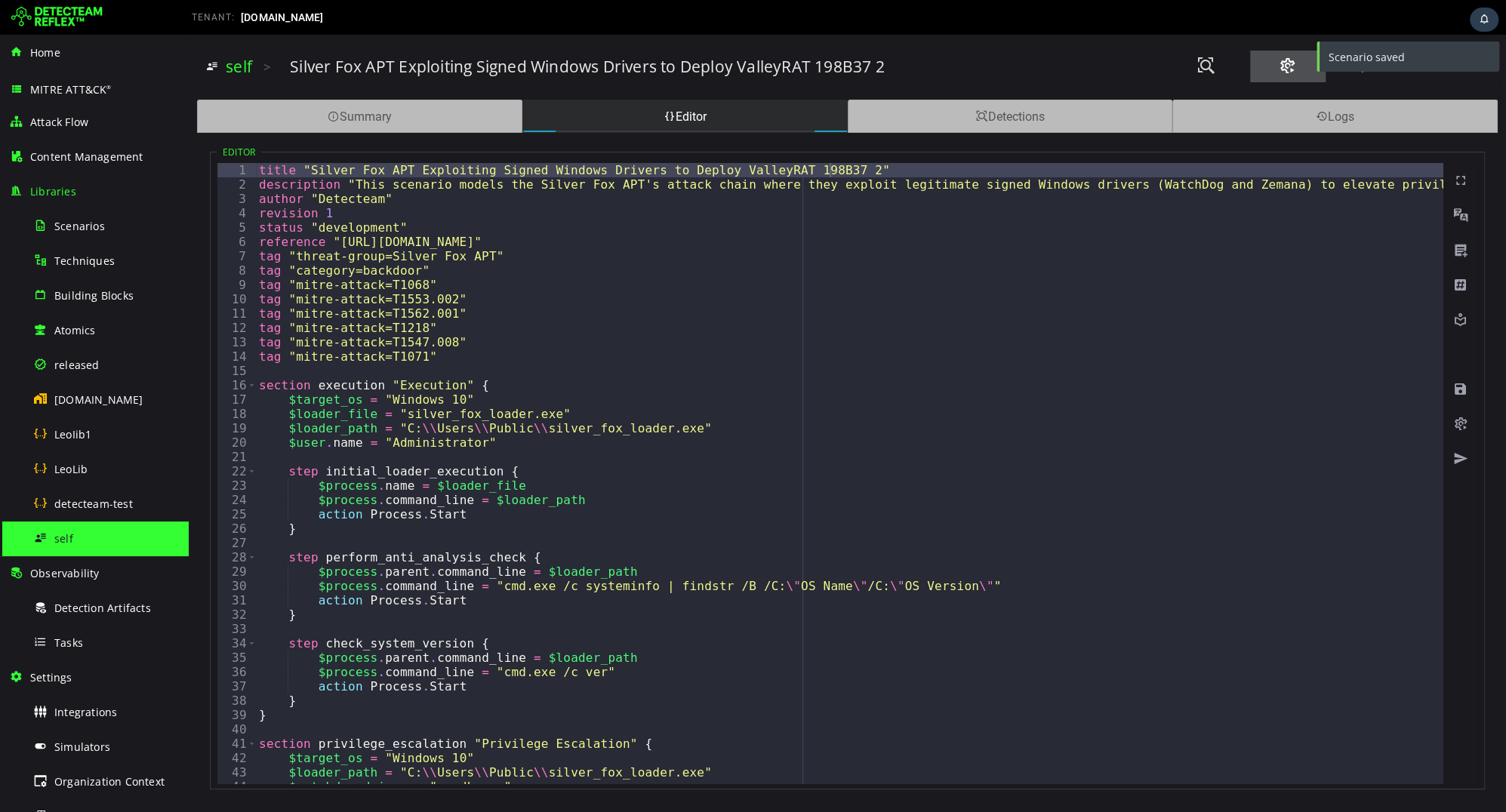
click at [1295, 68] on span at bounding box center [1288, 66] width 19 height 20
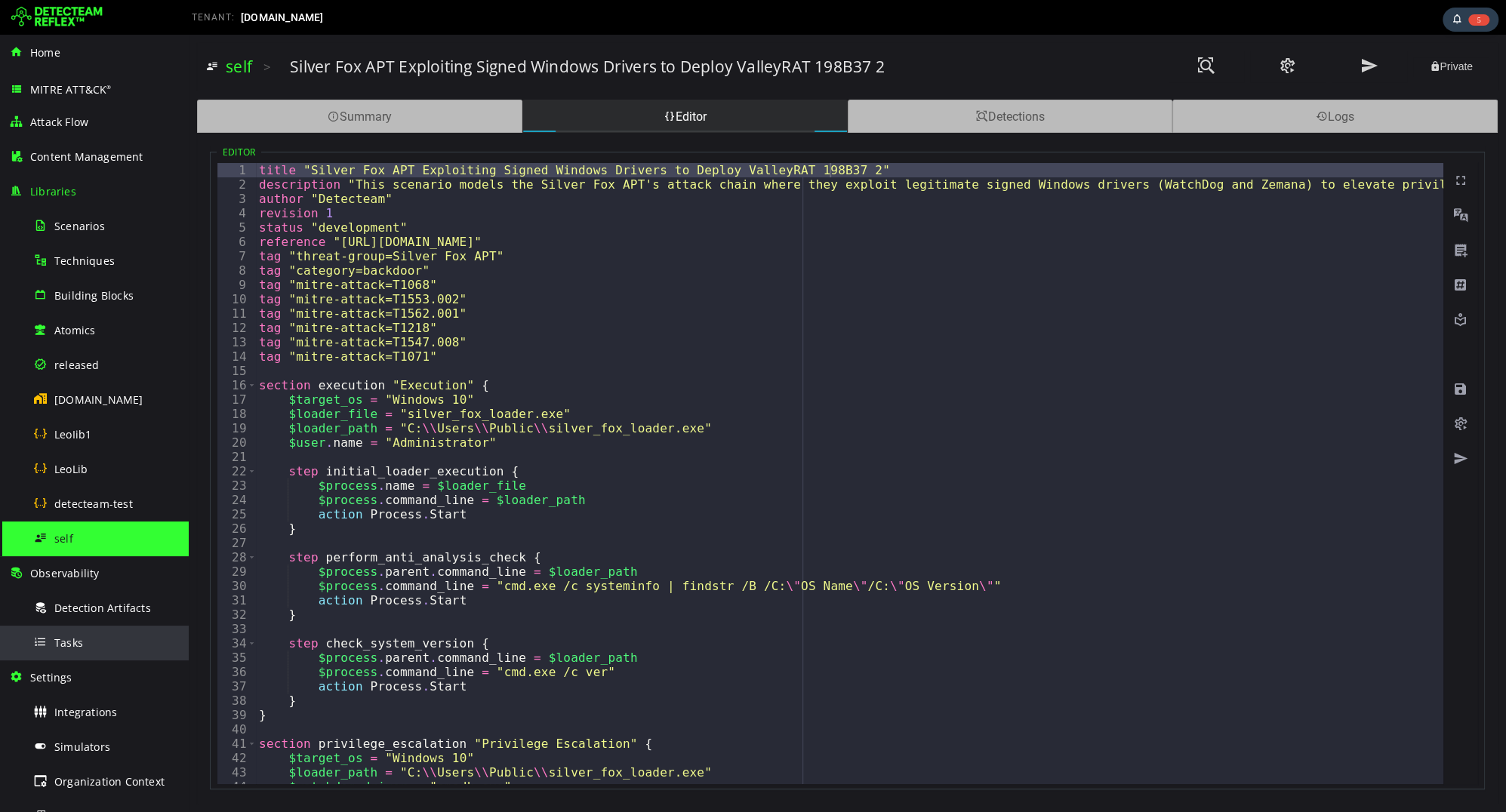
click at [119, 634] on div "Tasks" at bounding box center [107, 642] width 147 height 34
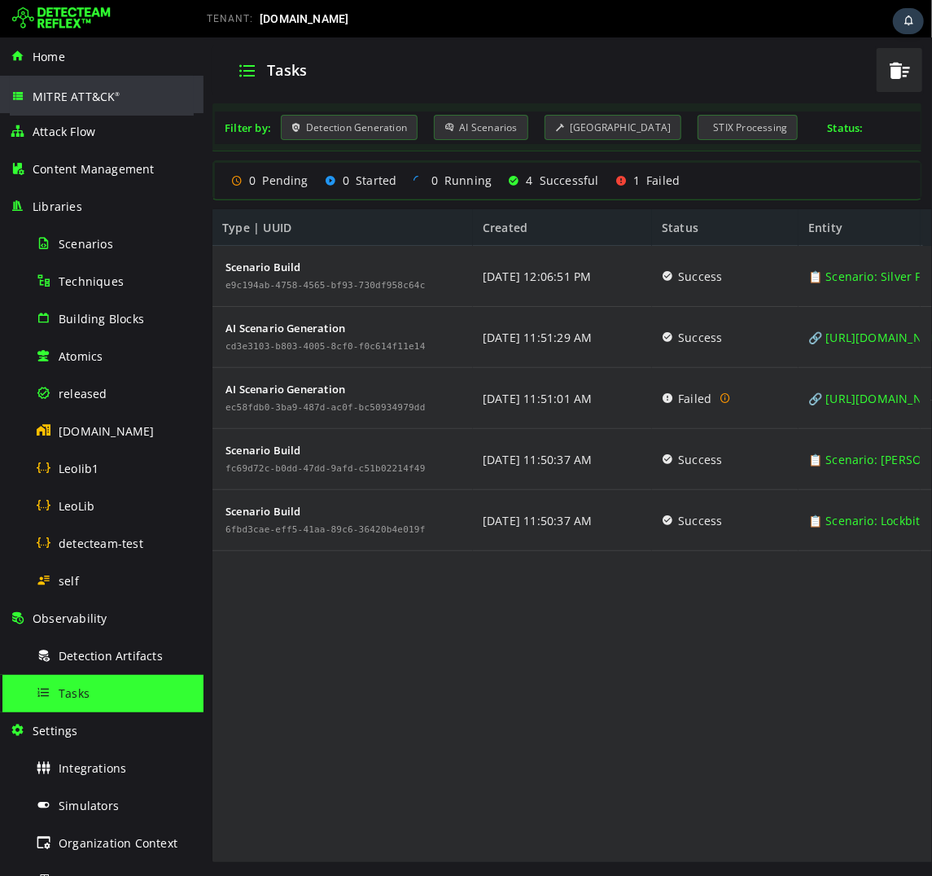
click at [89, 94] on span "MITRE ATT&CK ®" at bounding box center [77, 96] width 88 height 15
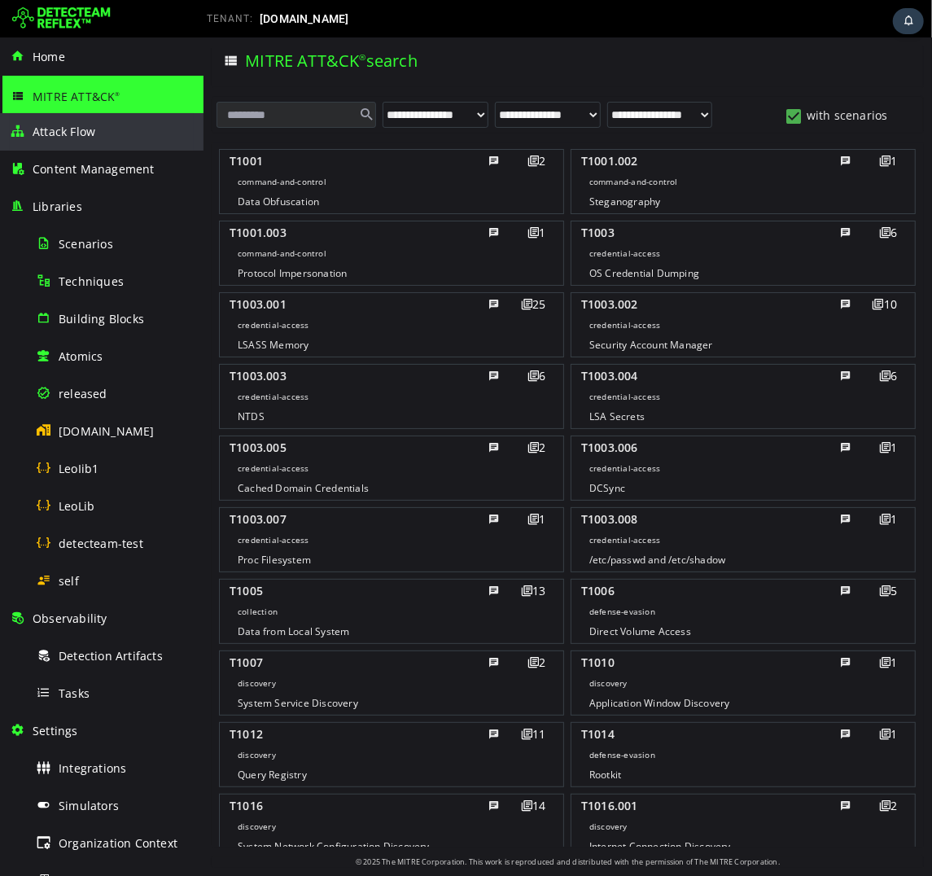
click at [76, 122] on div "Attack Flow" at bounding box center [102, 131] width 184 height 37
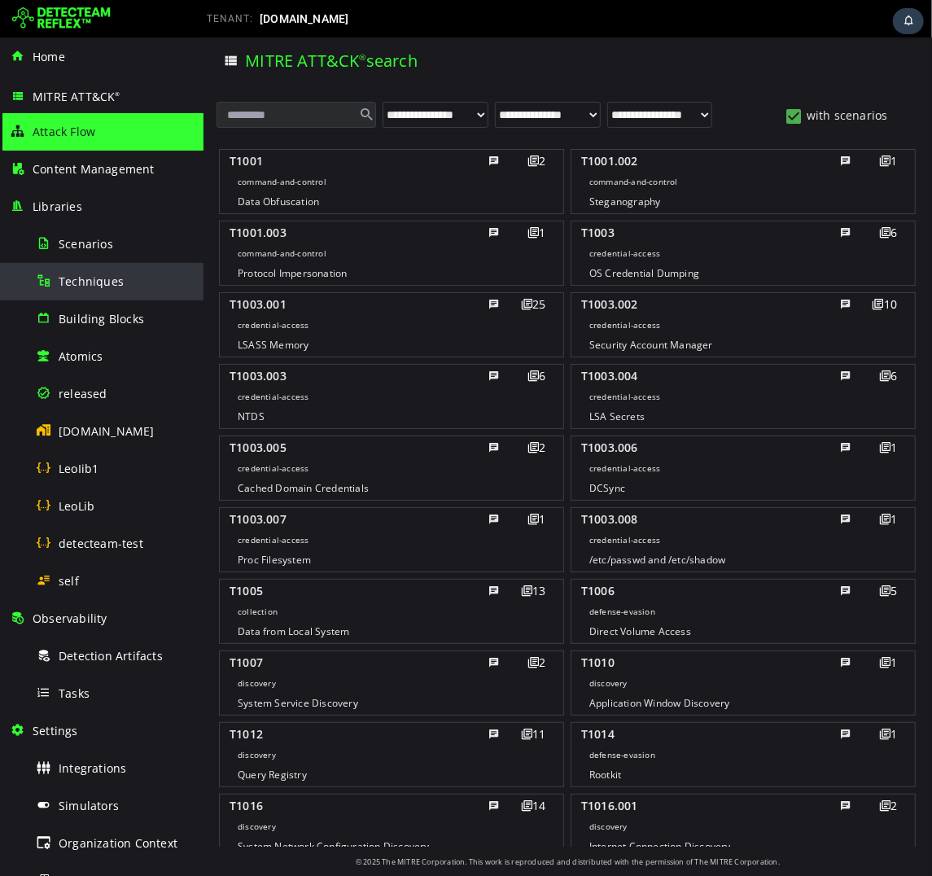
click at [61, 269] on div "Techniques" at bounding box center [115, 281] width 158 height 37
